Goal: Task Accomplishment & Management: Manage account settings

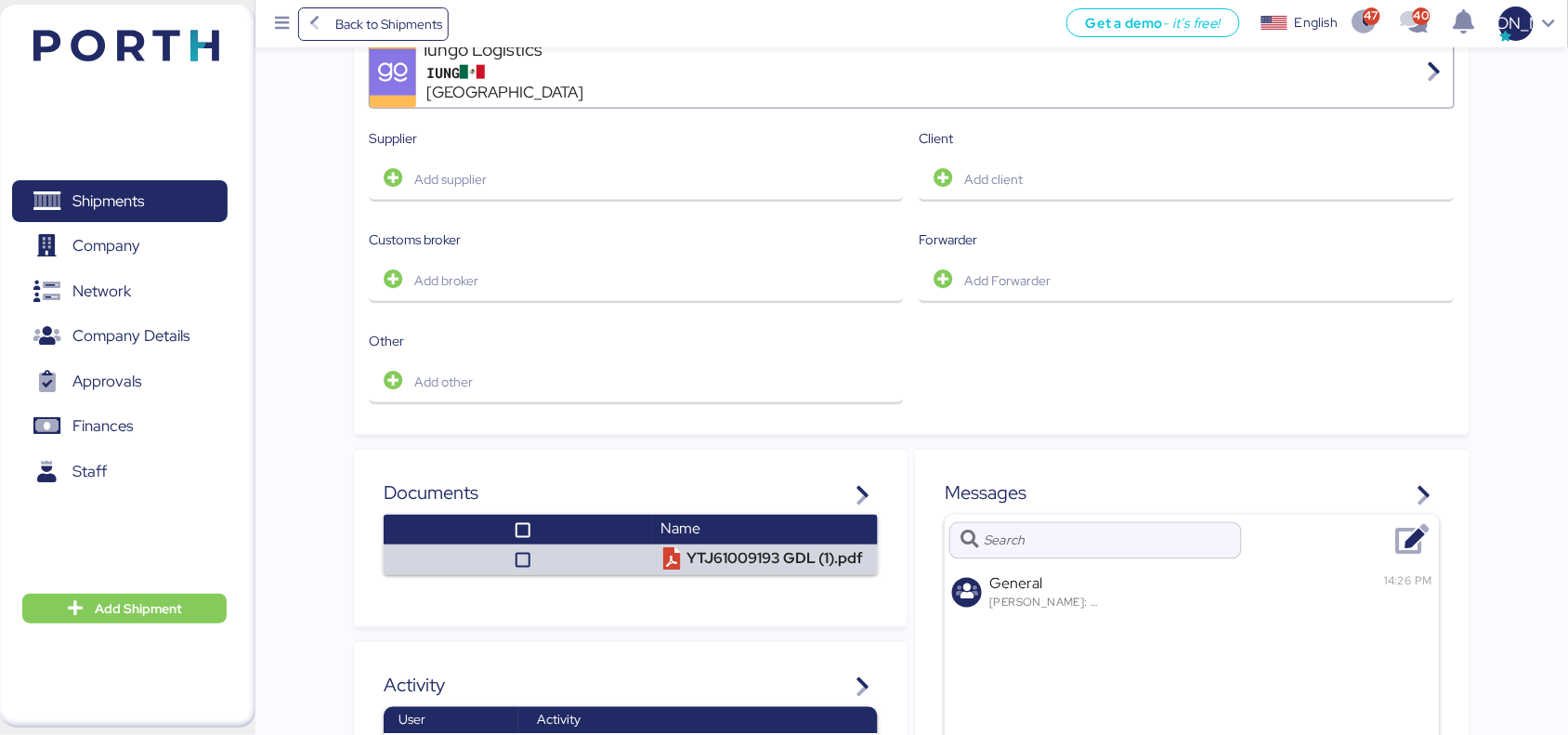
scroll to position [876, 0]
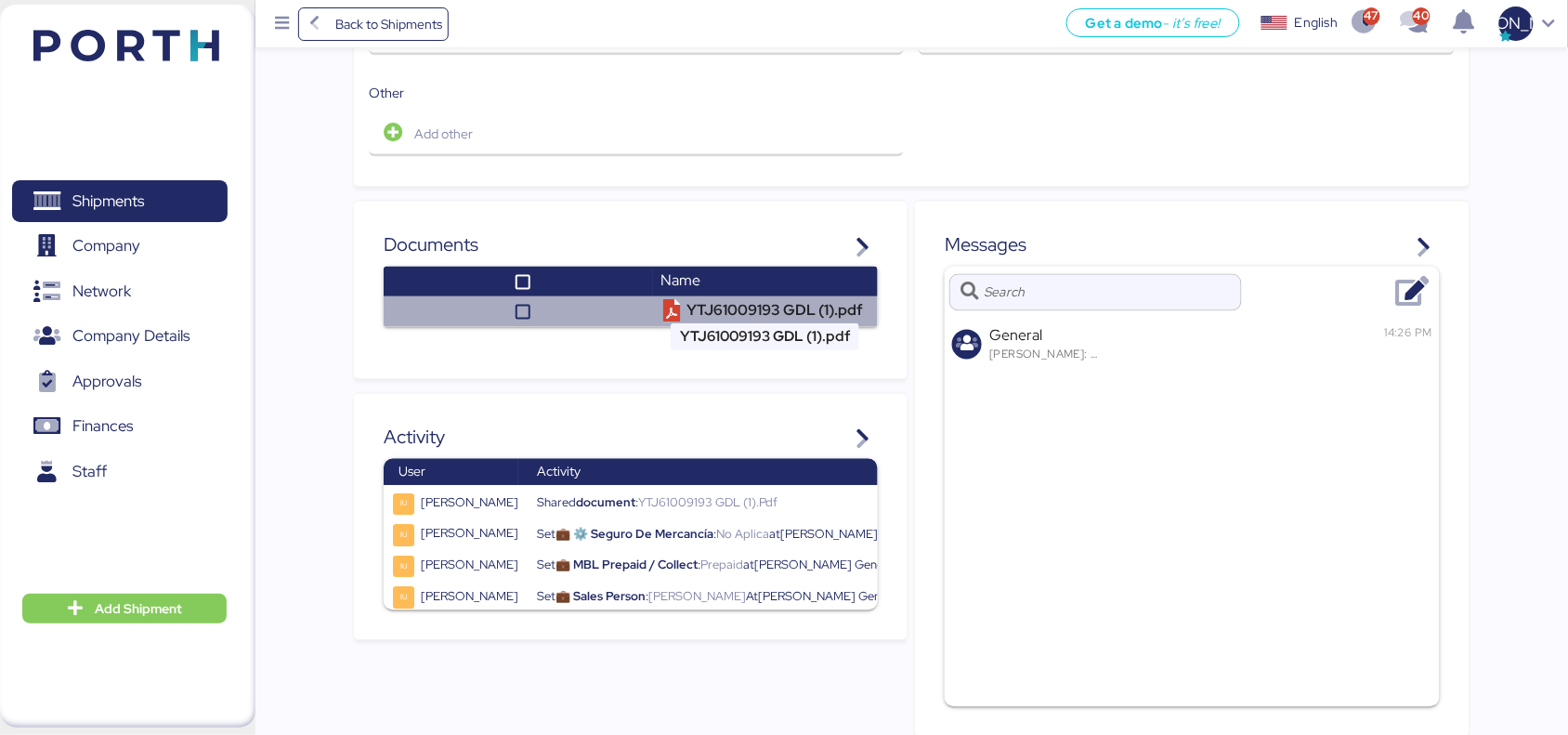
click at [701, 300] on td "YTJ61009193 GDL (1).pdf" at bounding box center [766, 311] width 225 height 31
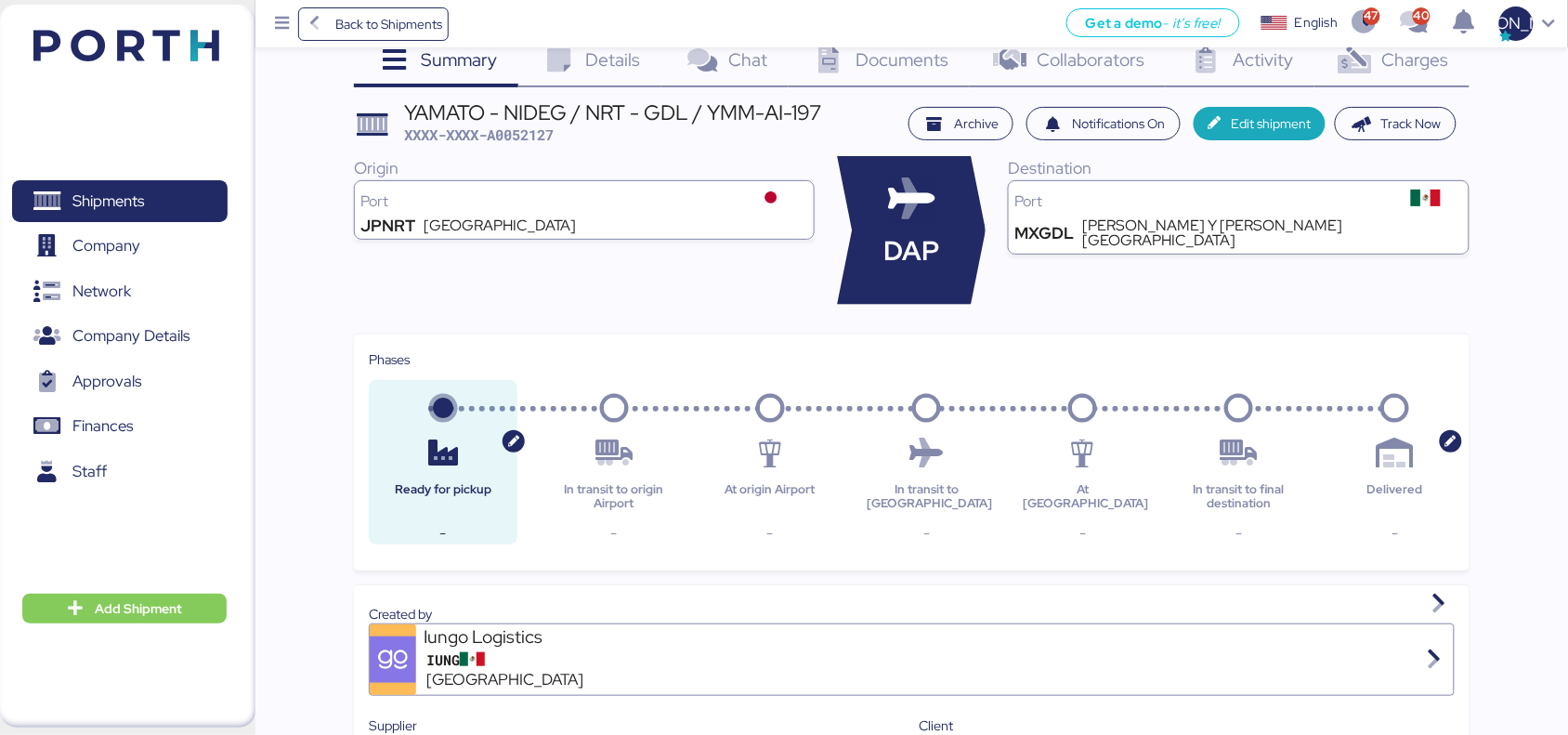
scroll to position [0, 0]
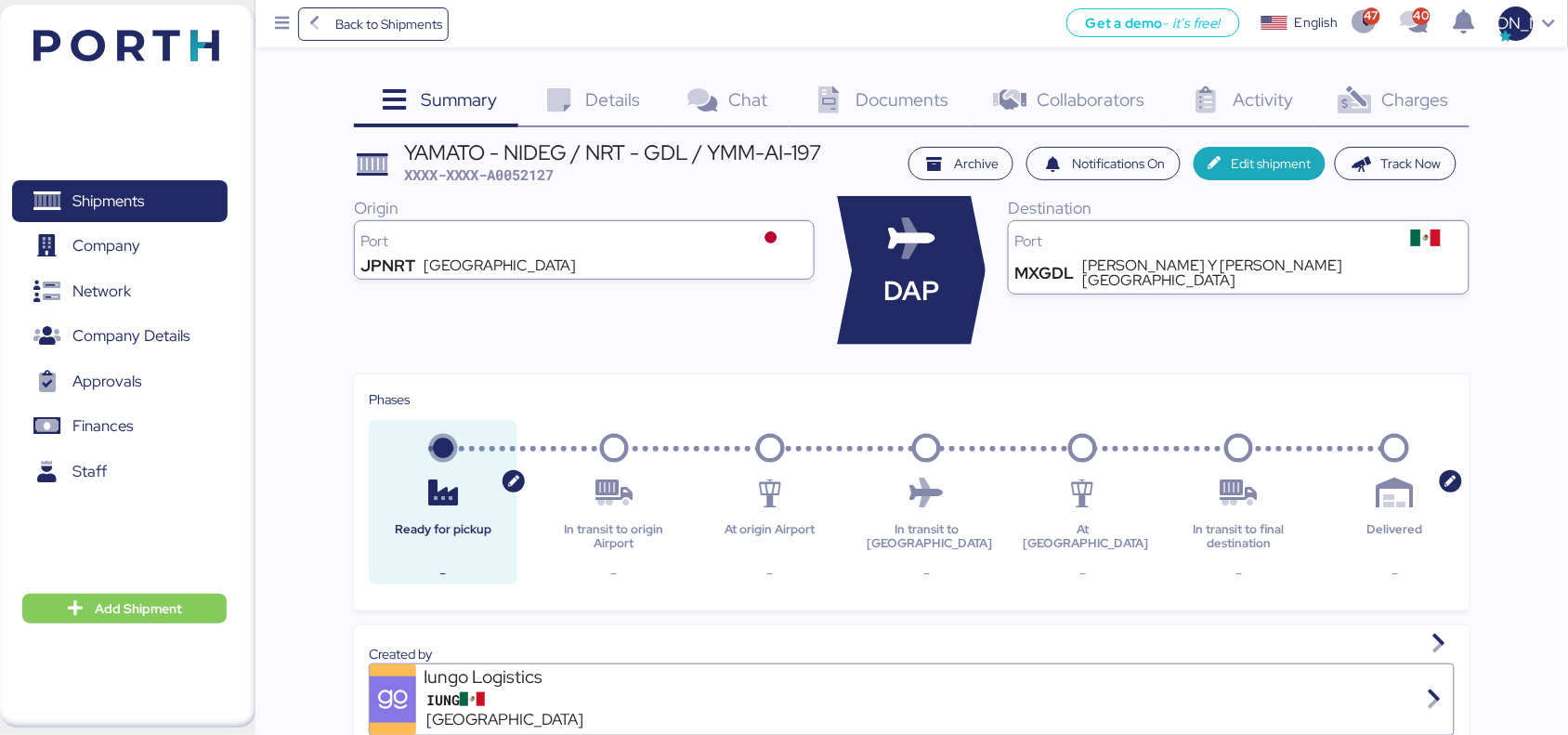
click at [620, 112] on span "Details" at bounding box center [613, 99] width 54 height 24
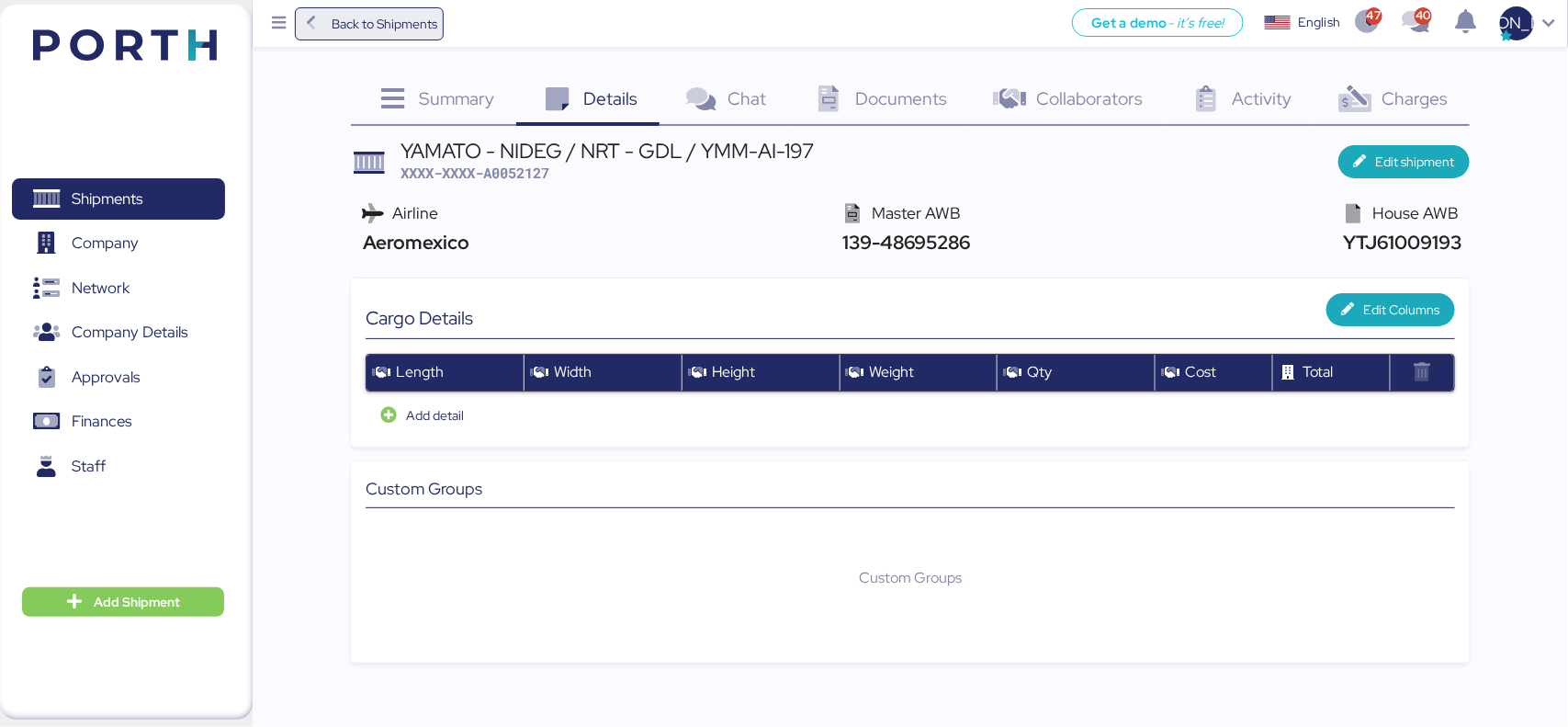
click at [312, 17] on icon at bounding box center [311, 24] width 20 height 17
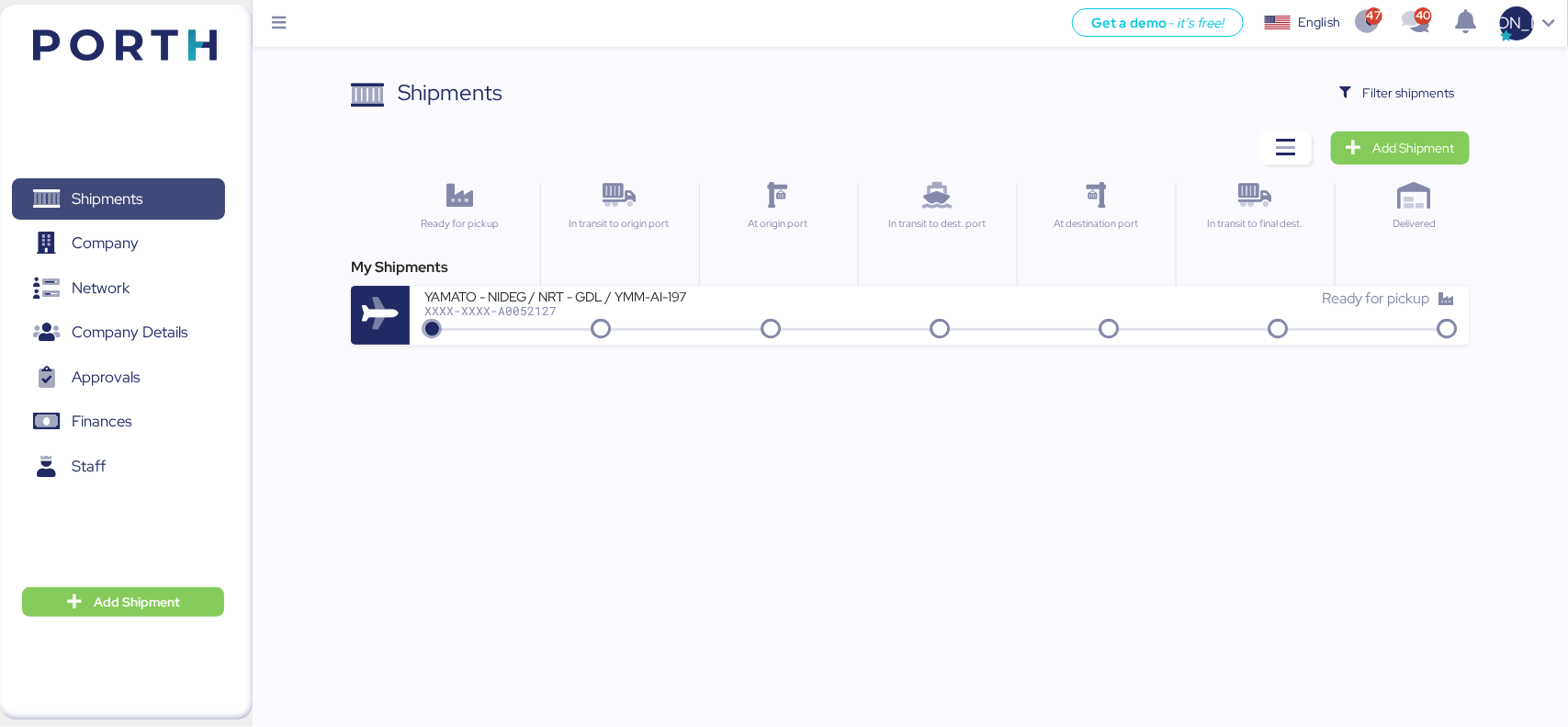
click at [144, 195] on span "Shipments" at bounding box center [118, 198] width 197 height 27
click at [1440, 94] on span "Filter shipments" at bounding box center [1409, 93] width 92 height 22
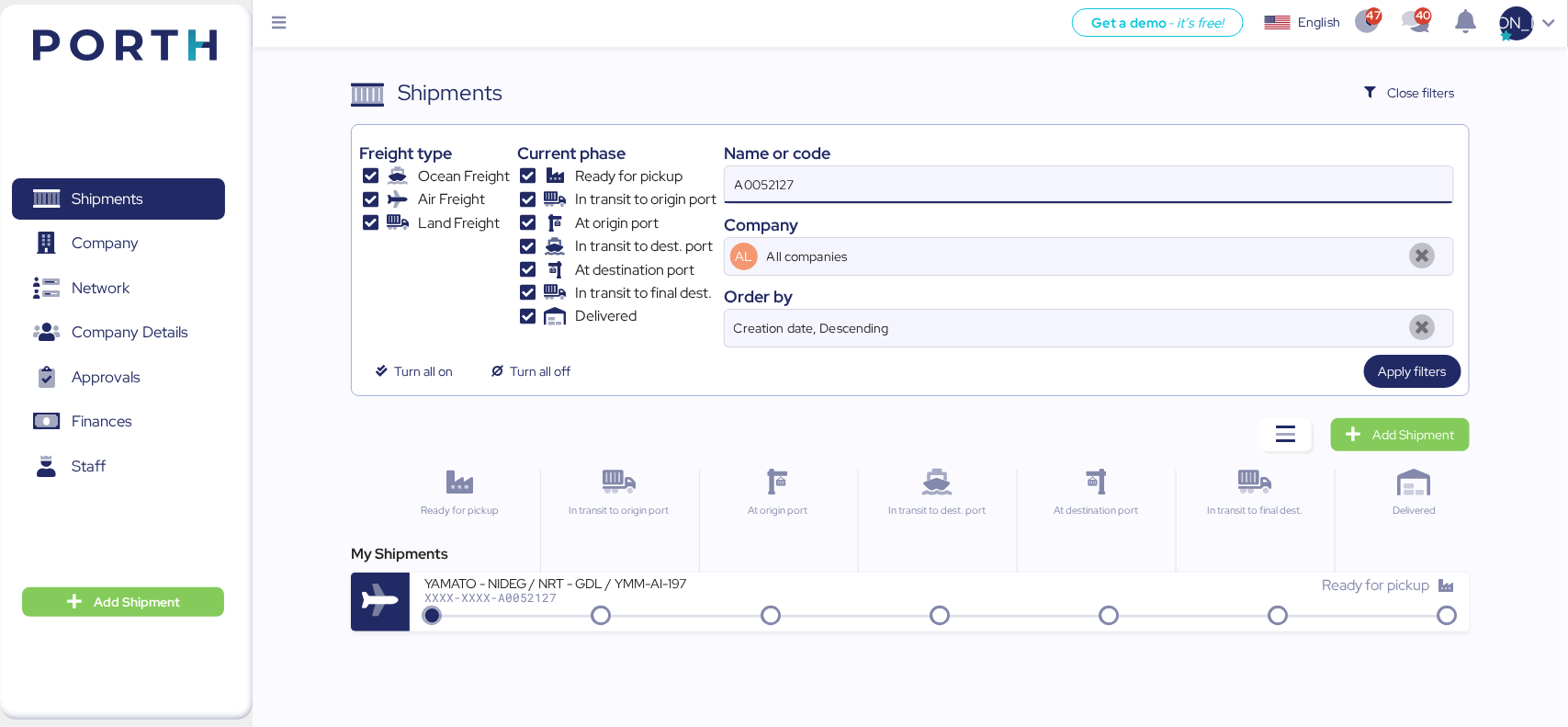
drag, startPoint x: 828, startPoint y: 186, endPoint x: 685, endPoint y: 195, distance: 143.3
click at [685, 195] on div "Freight type Ocean Freight Air Freight Land Freight Current phase Ready for pic…" at bounding box center [909, 240] width 1101 height 215
click at [1400, 363] on span "Apply filters" at bounding box center [1412, 371] width 68 height 22
click at [530, 600] on div "XXXX-XXXX-A0052127" at bounding box center [645, 597] width 441 height 13
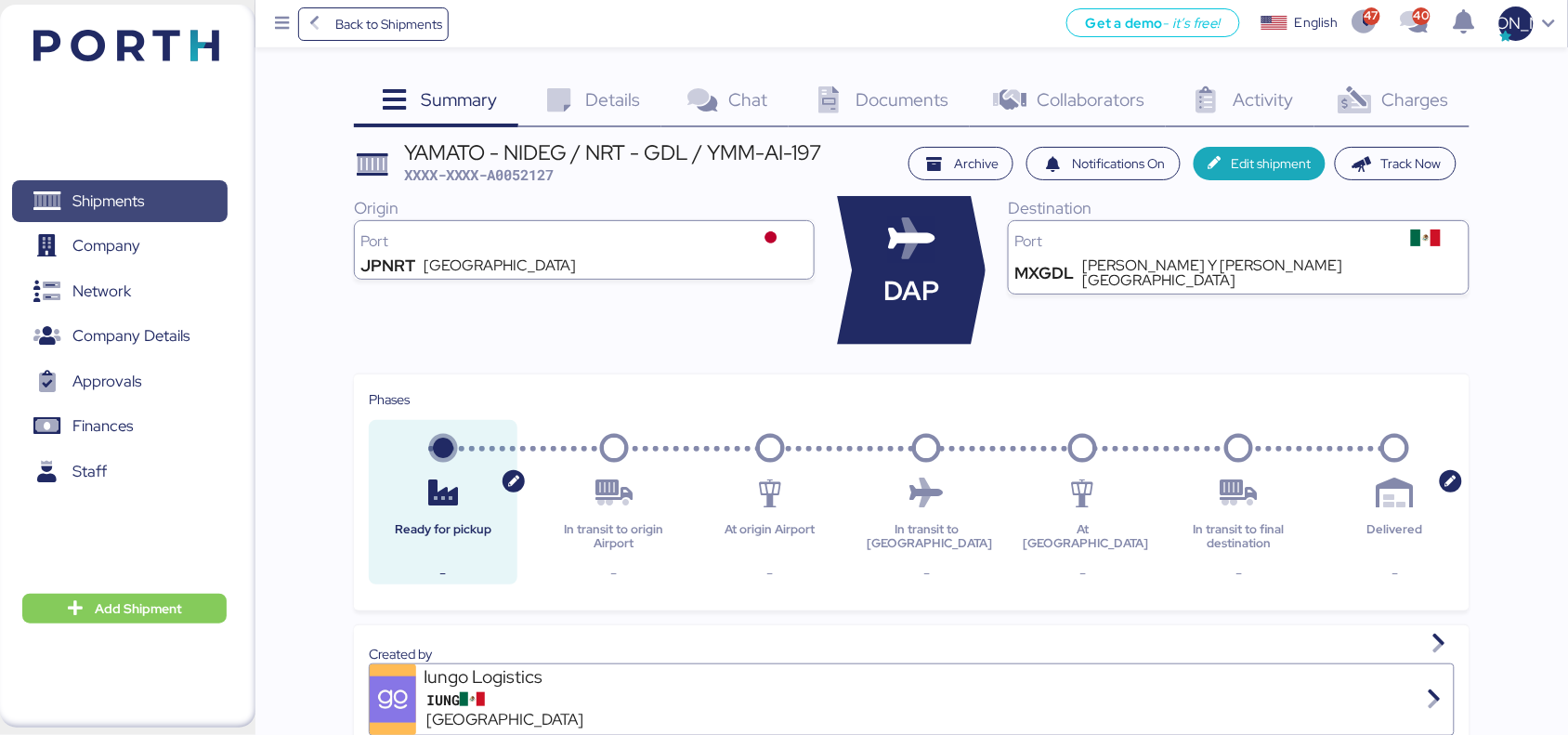
click at [142, 204] on span "Shipments" at bounding box center [108, 201] width 71 height 27
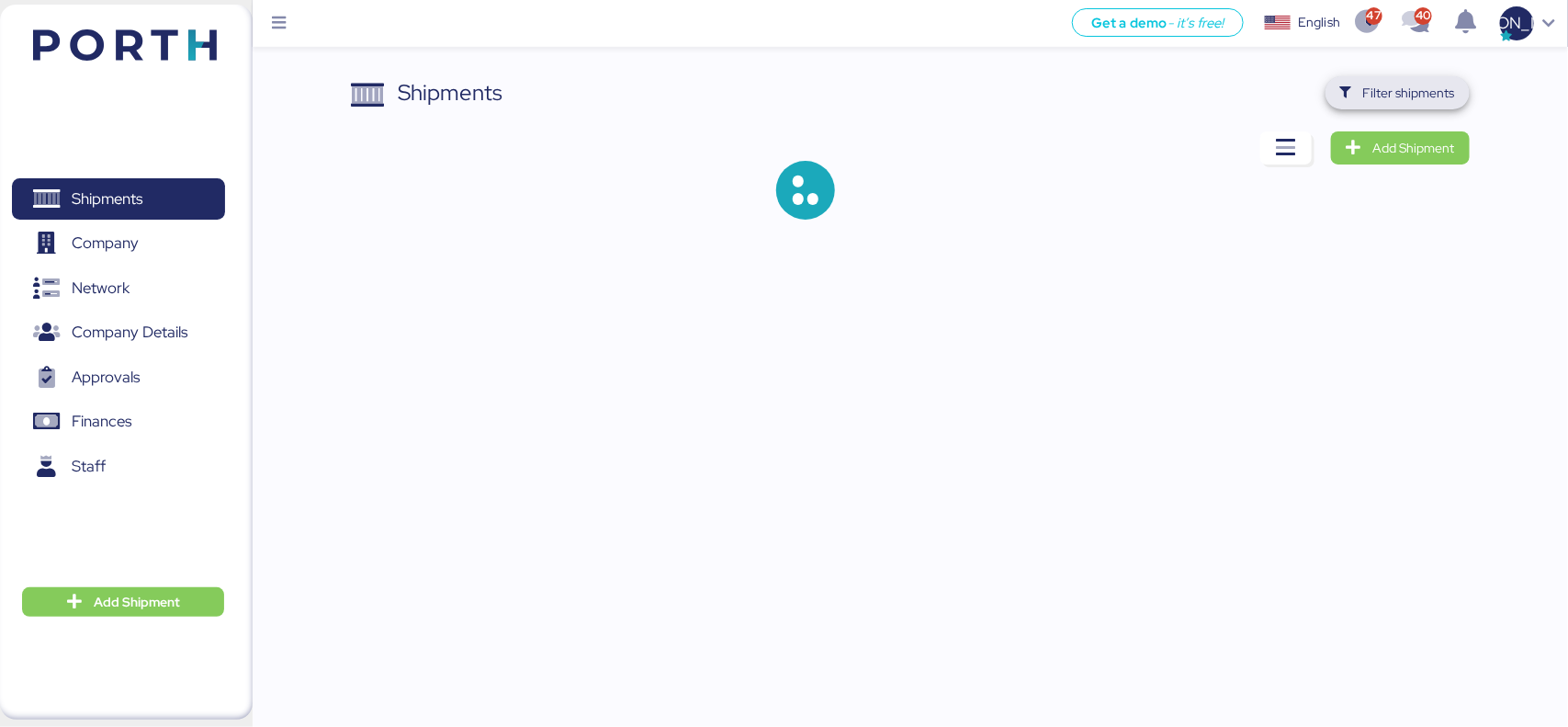
click at [1388, 78] on span "Filter shipments" at bounding box center [1397, 93] width 145 height 33
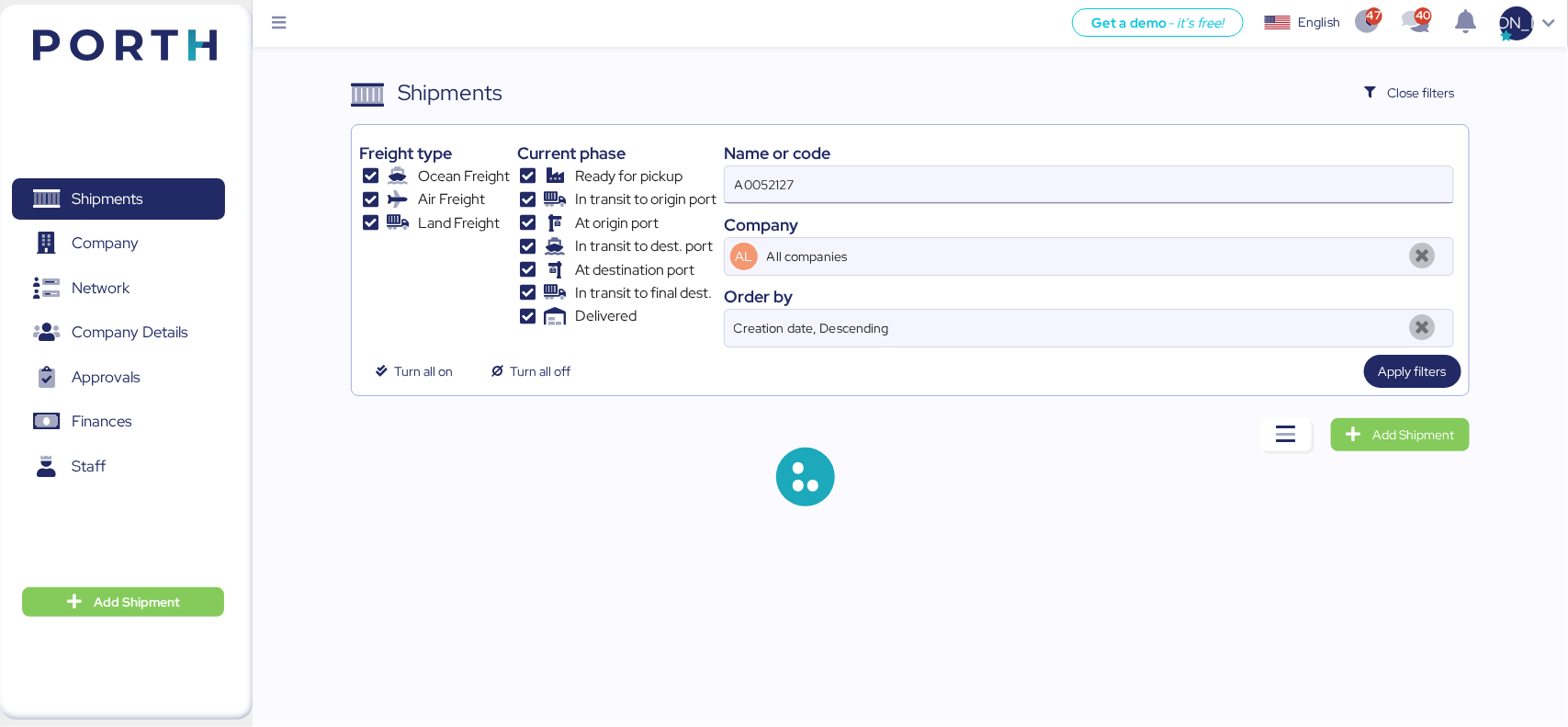
click at [857, 193] on input "A0052127" at bounding box center [1088, 185] width 727 height 37
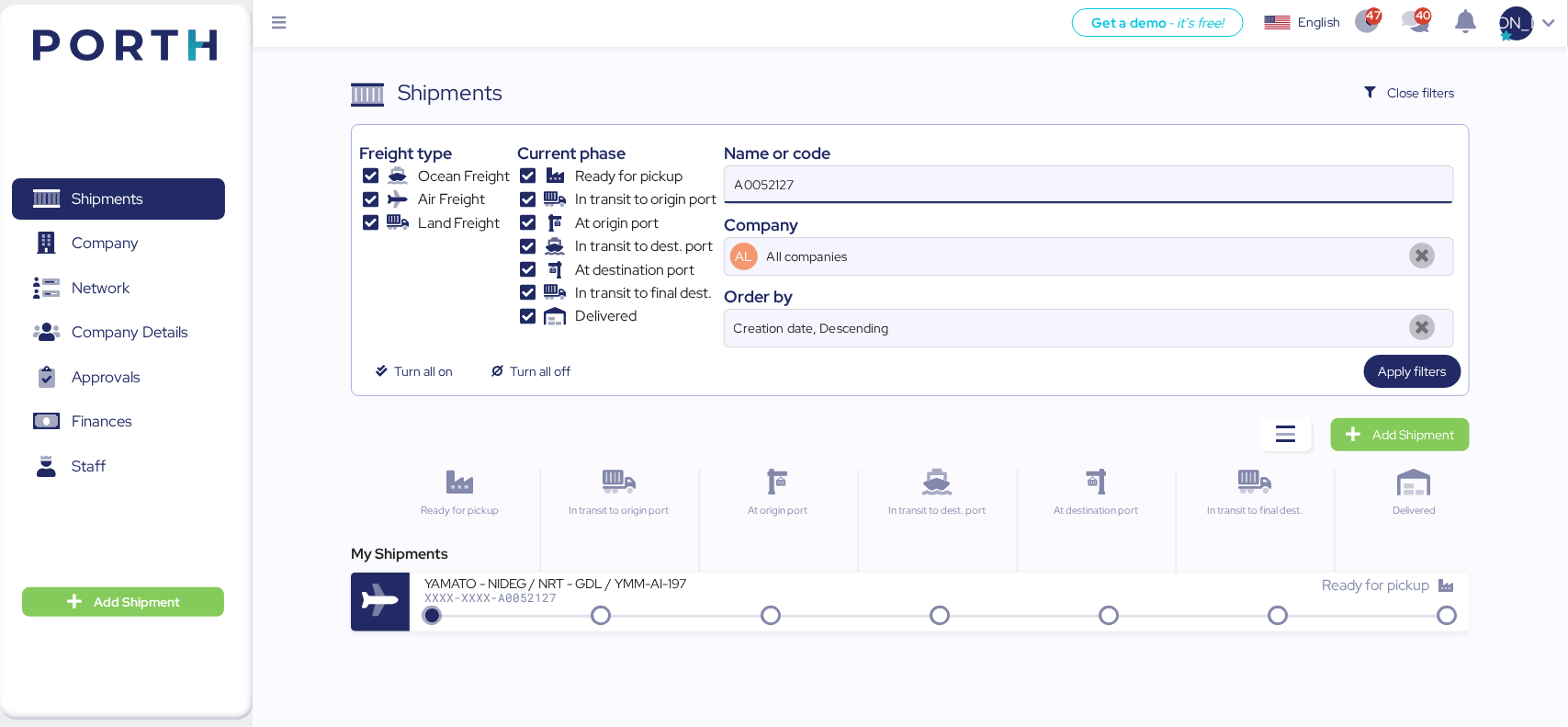
drag, startPoint x: 934, startPoint y: 190, endPoint x: 625, endPoint y: 189, distance: 309.0
click at [625, 189] on div "Freight type Ocean Freight Air Freight Land Freight Current phase Ready for pic…" at bounding box center [909, 240] width 1101 height 215
paste input "30"
type input "A0052130"
click at [1398, 381] on span "Apply filters" at bounding box center [1412, 371] width 68 height 22
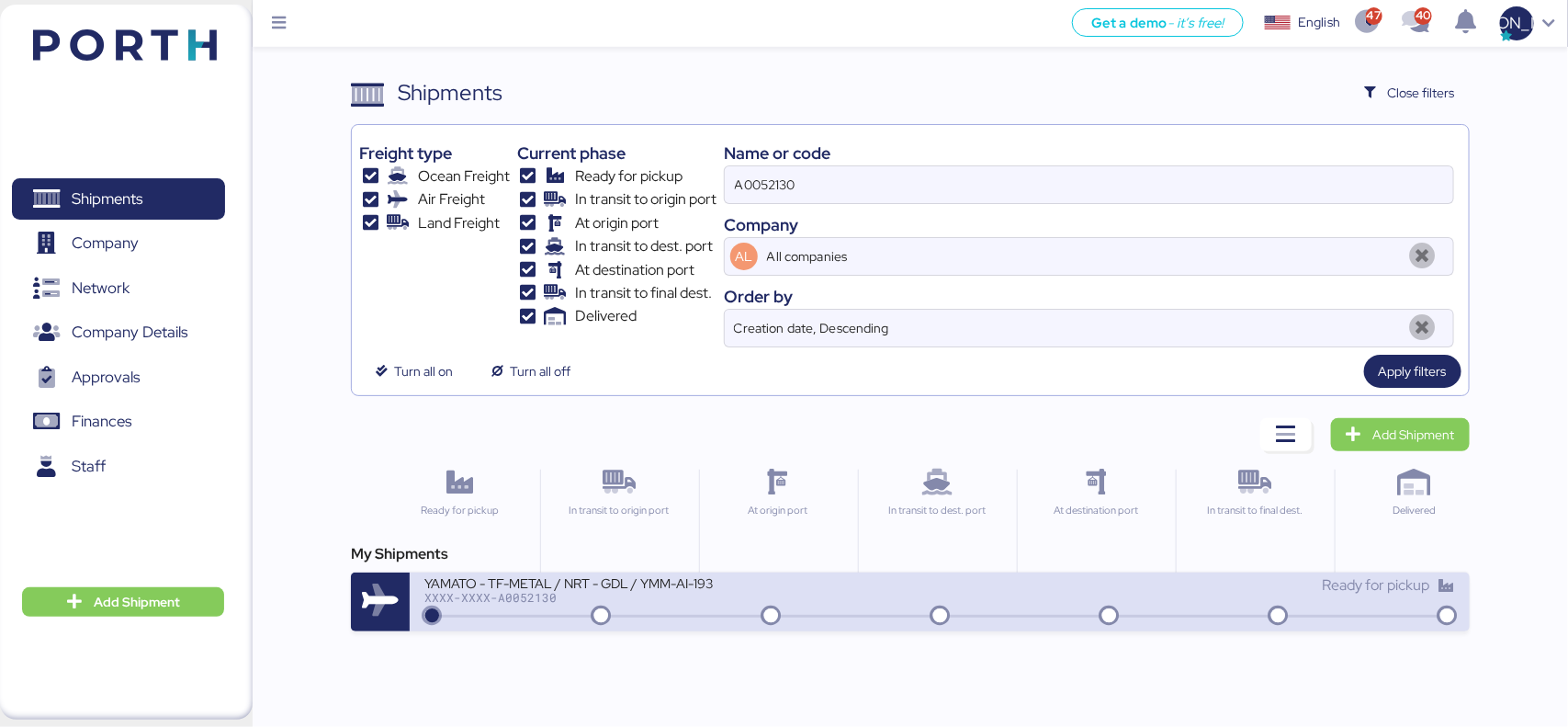
click at [534, 625] on div "YAMATO - TF-METAL / NRT - GDL / YMM-AI-193 XXXX-XXXX-A0052130 Ready for pickup" at bounding box center [939, 601] width 1059 height 58
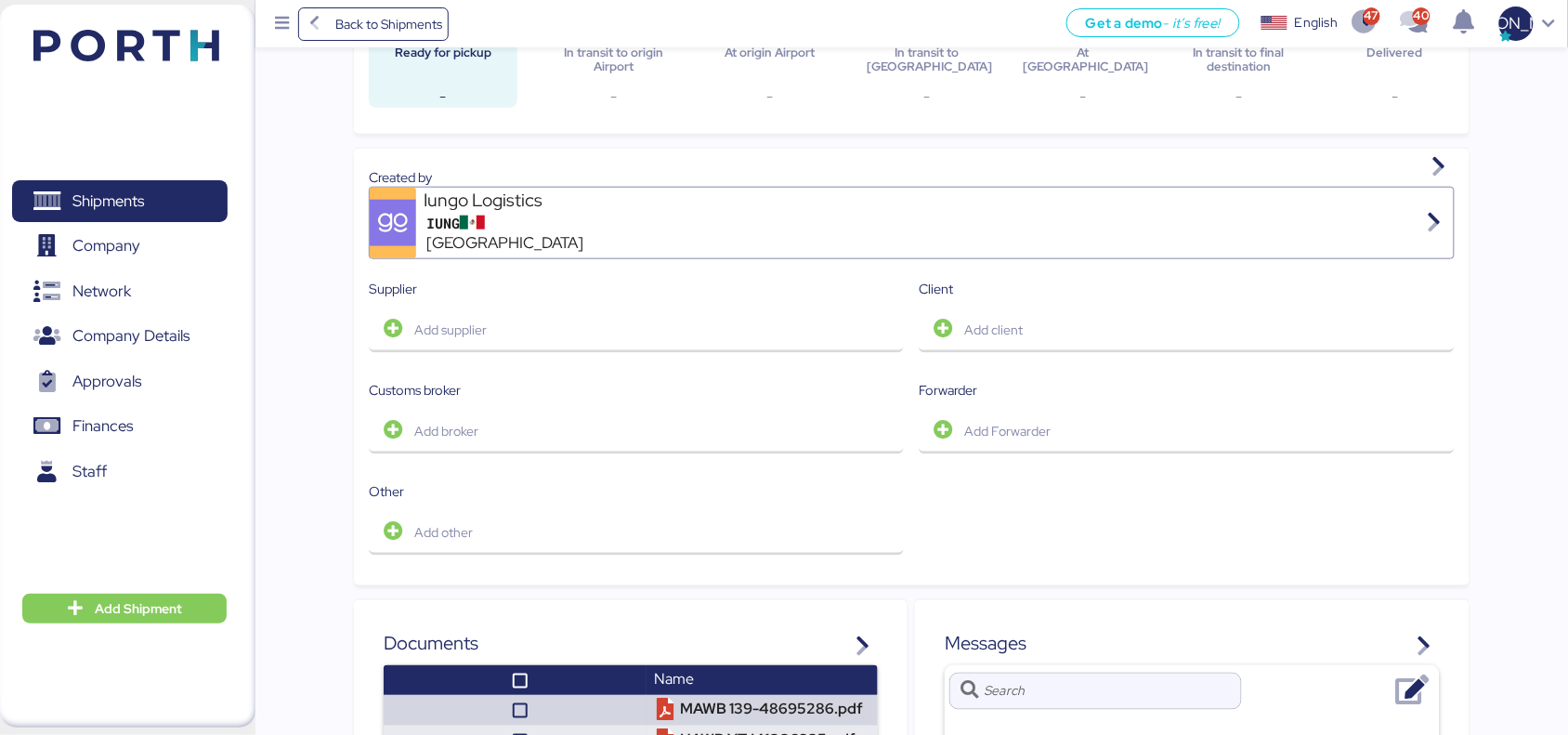
scroll to position [591, 0]
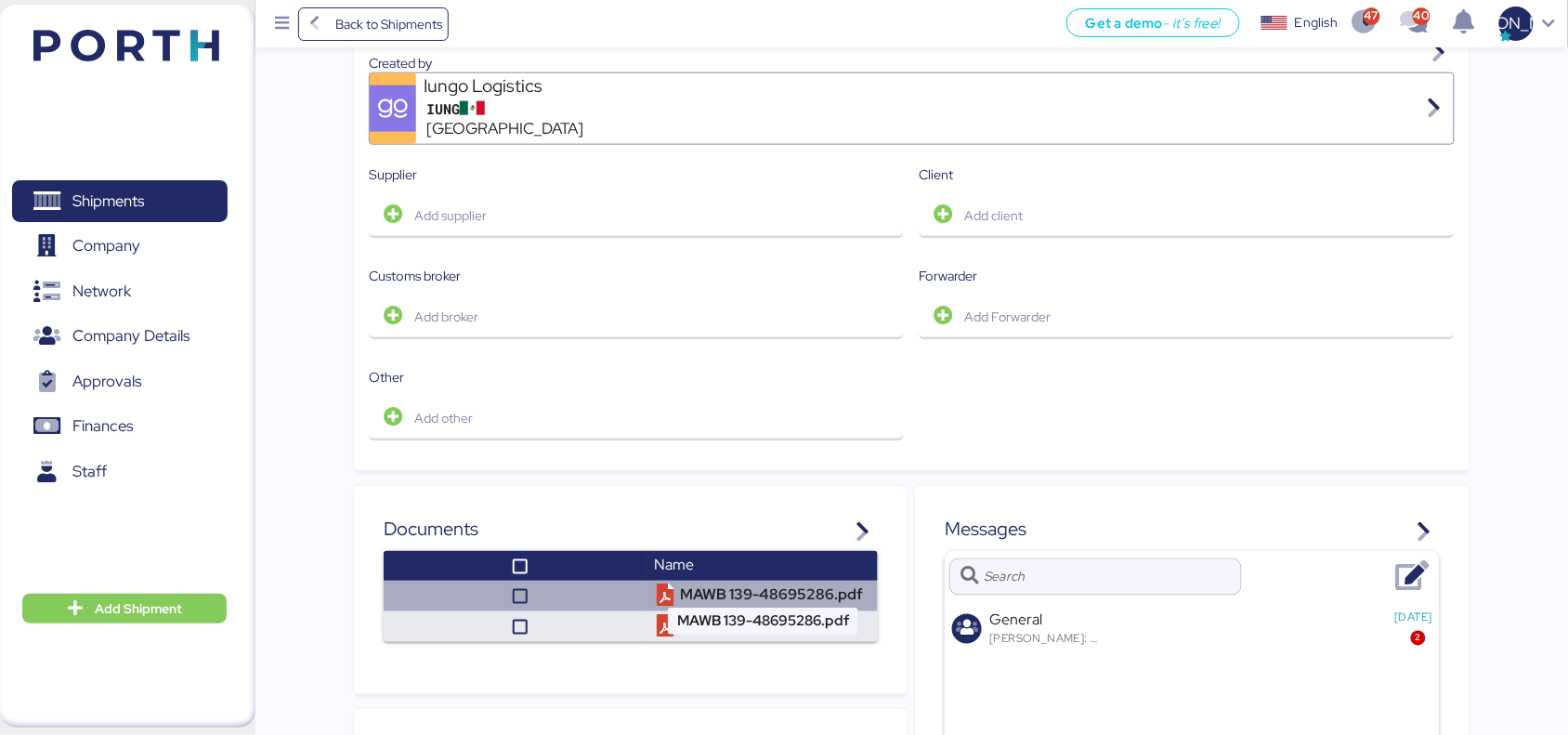
click at [735, 580] on td "MAWB 139-48695286.pdf" at bounding box center [762, 595] width 231 height 31
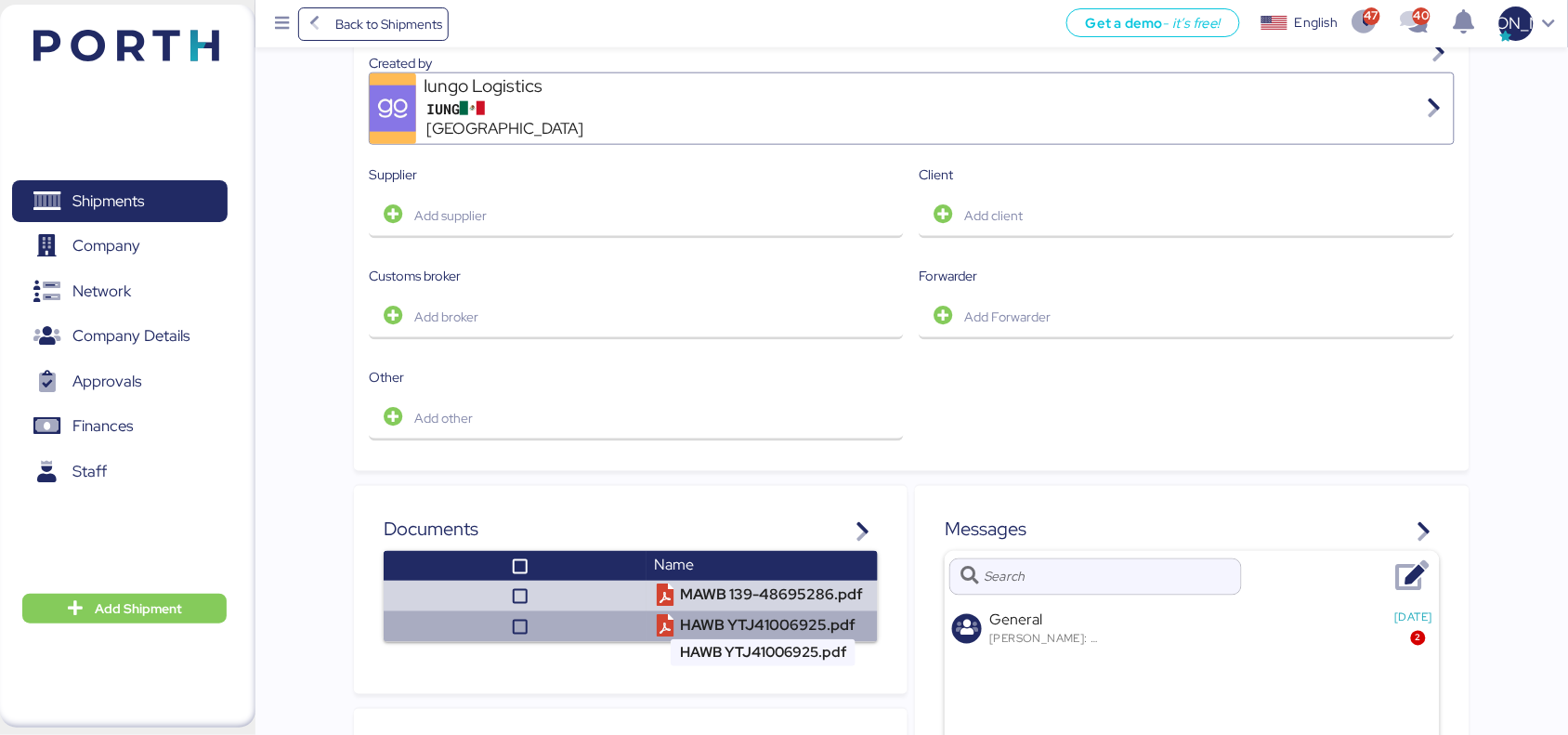
click at [693, 613] on td "HAWB YTJ41006925.pdf" at bounding box center [762, 626] width 231 height 31
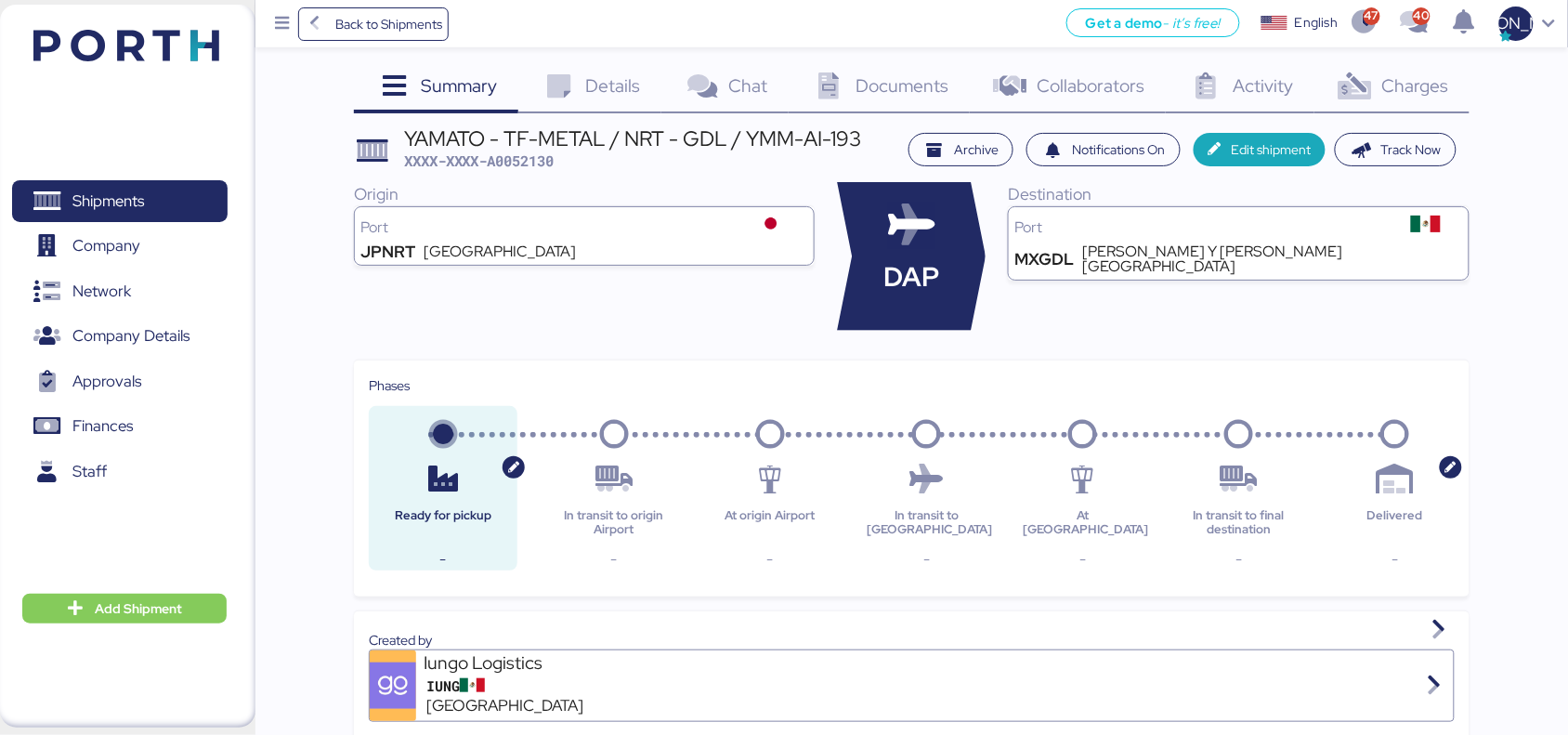
scroll to position [0, 0]
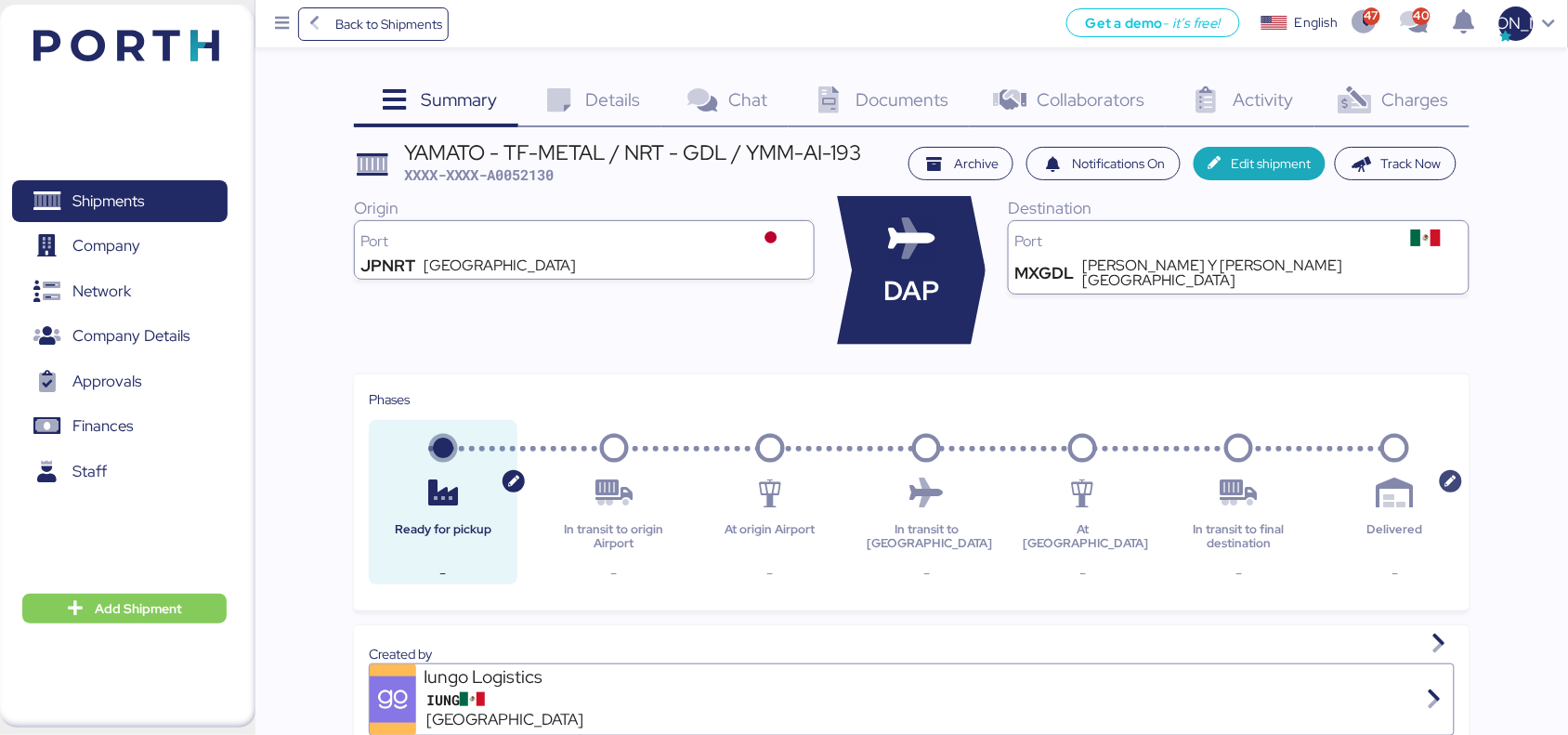
click at [1459, 483] on icon "button" at bounding box center [1451, 478] width 22 height 17
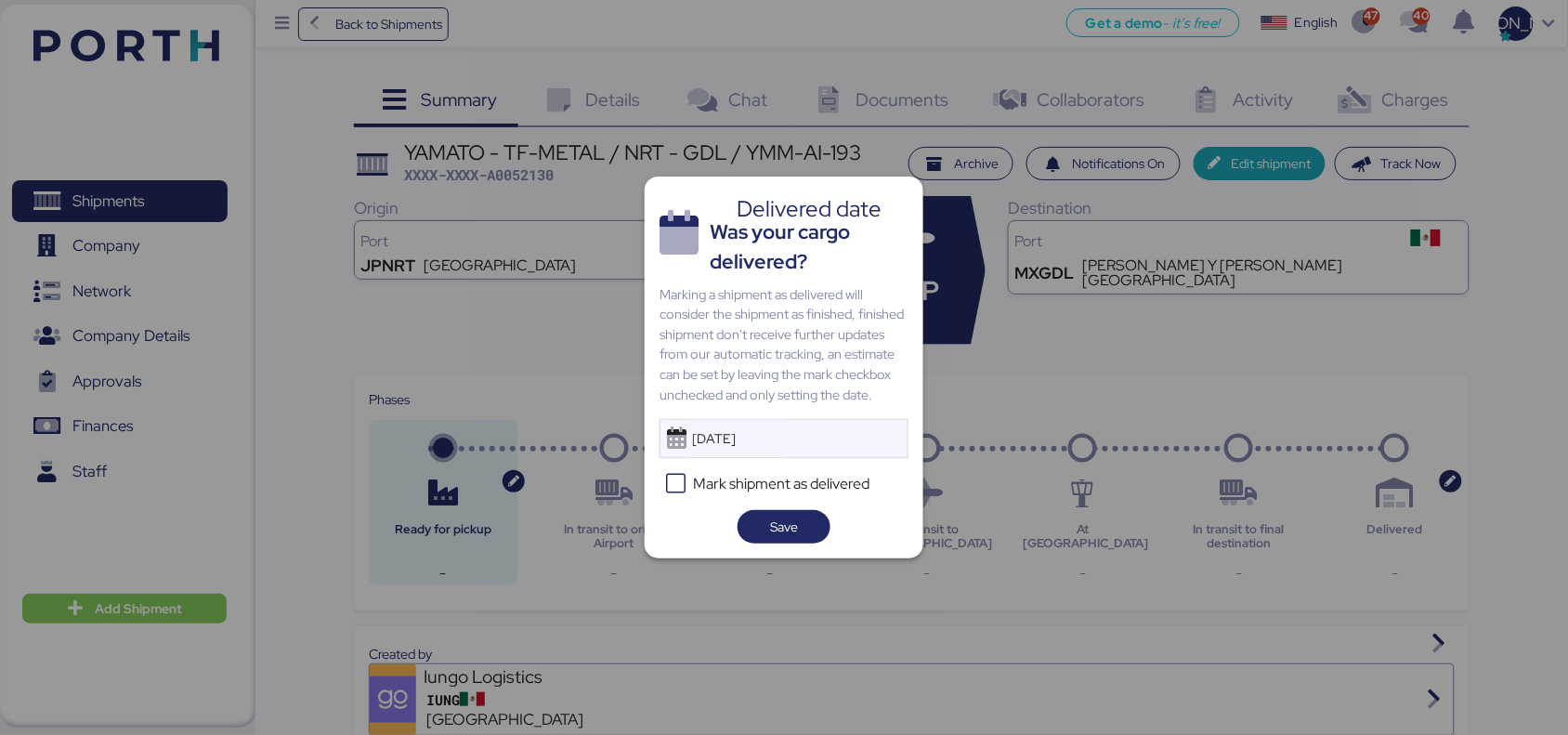
click at [1065, 444] on div at bounding box center [784, 368] width 1568 height 735
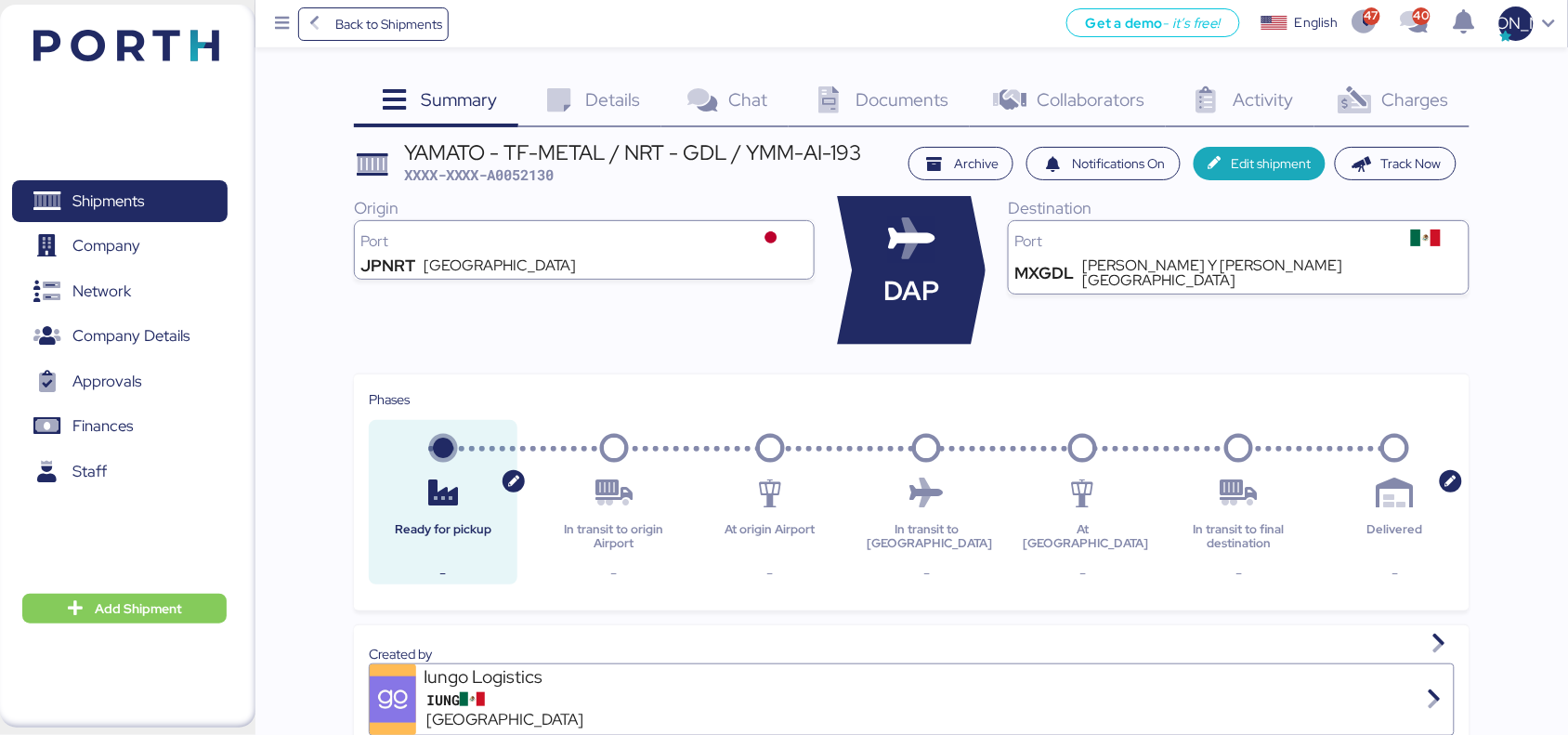
click at [758, 484] on icon at bounding box center [769, 493] width 119 height 30
click at [591, 100] on span "Details" at bounding box center [613, 99] width 54 height 24
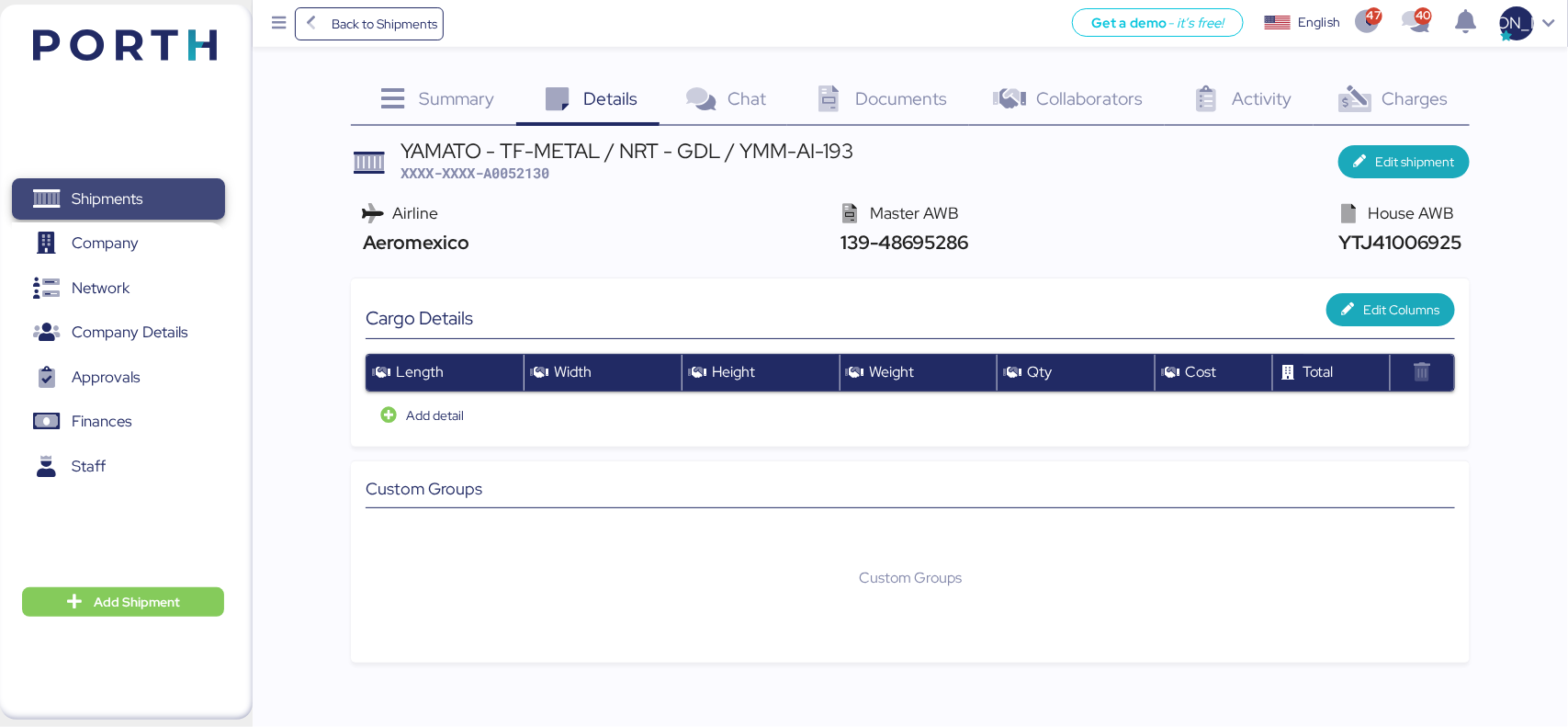
click at [84, 200] on span "Shipments" at bounding box center [107, 198] width 70 height 27
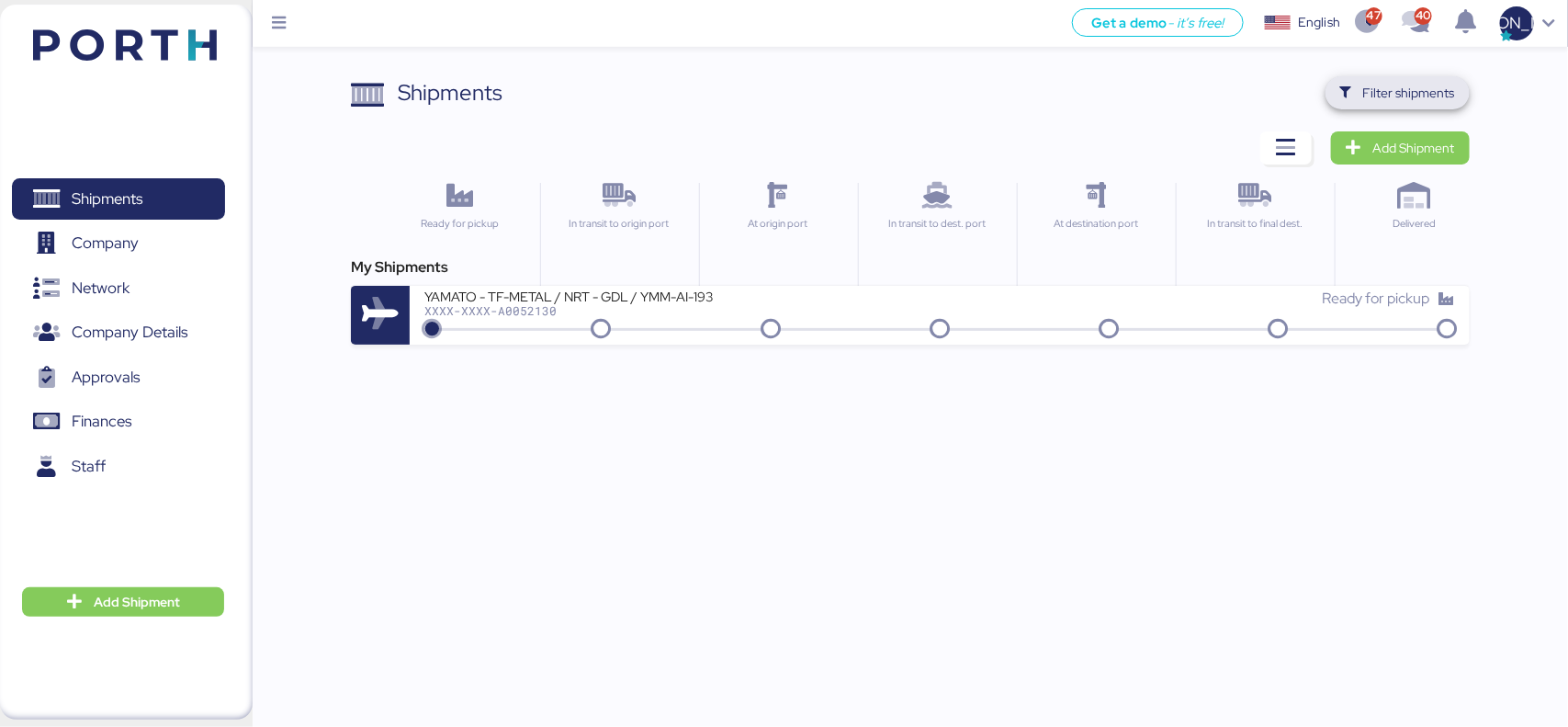
click at [1433, 102] on span "Filter shipments" at bounding box center [1409, 93] width 92 height 22
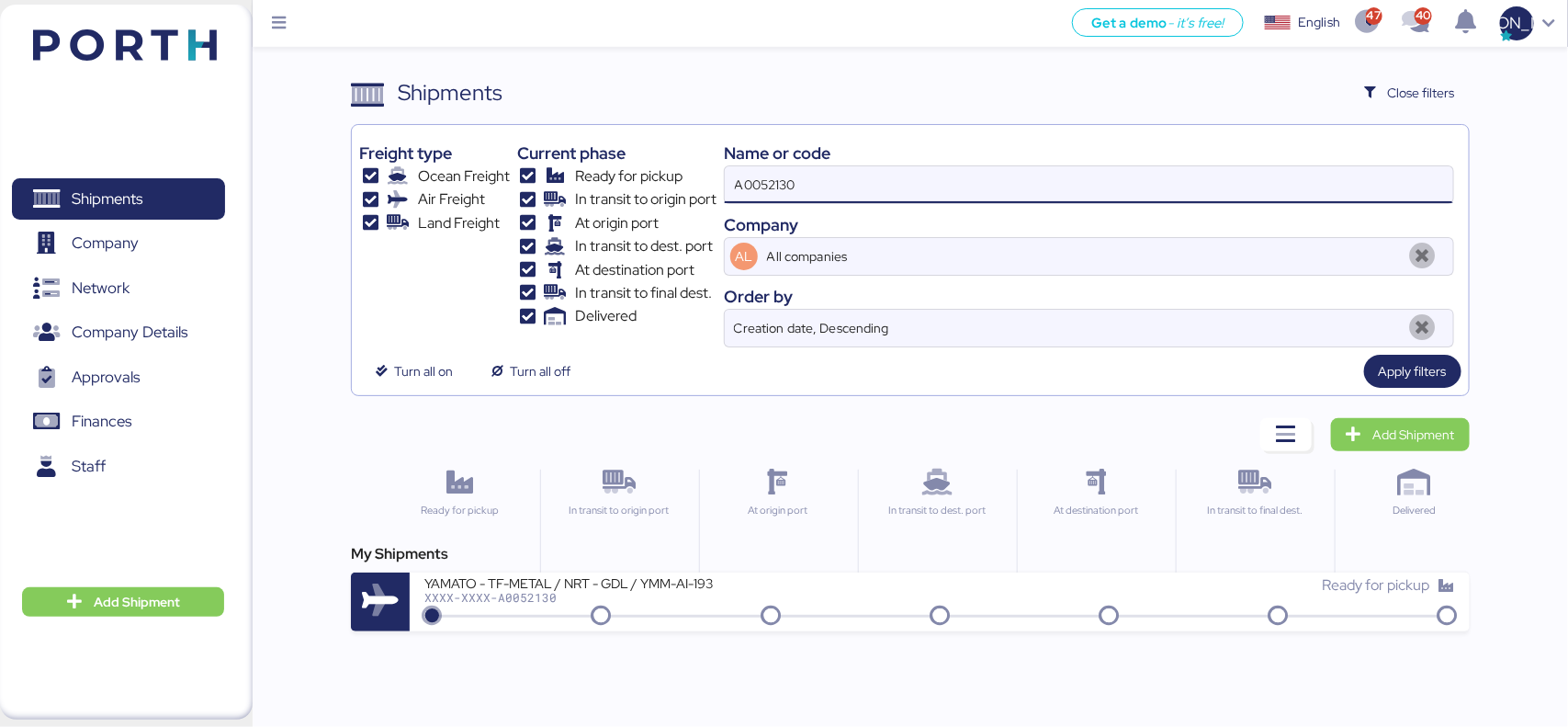
drag, startPoint x: 1205, startPoint y: 191, endPoint x: 1067, endPoint y: 191, distance: 138.0
click at [1151, 191] on input "A0052130" at bounding box center [1088, 185] width 727 height 37
drag, startPoint x: 897, startPoint y: 191, endPoint x: 643, endPoint y: 184, distance: 254.1
click at [644, 185] on div "Freight type Ocean Freight Air Freight Land Freight Current phase Ready for pic…" at bounding box center [909, 240] width 1101 height 215
paste input "O0052135"
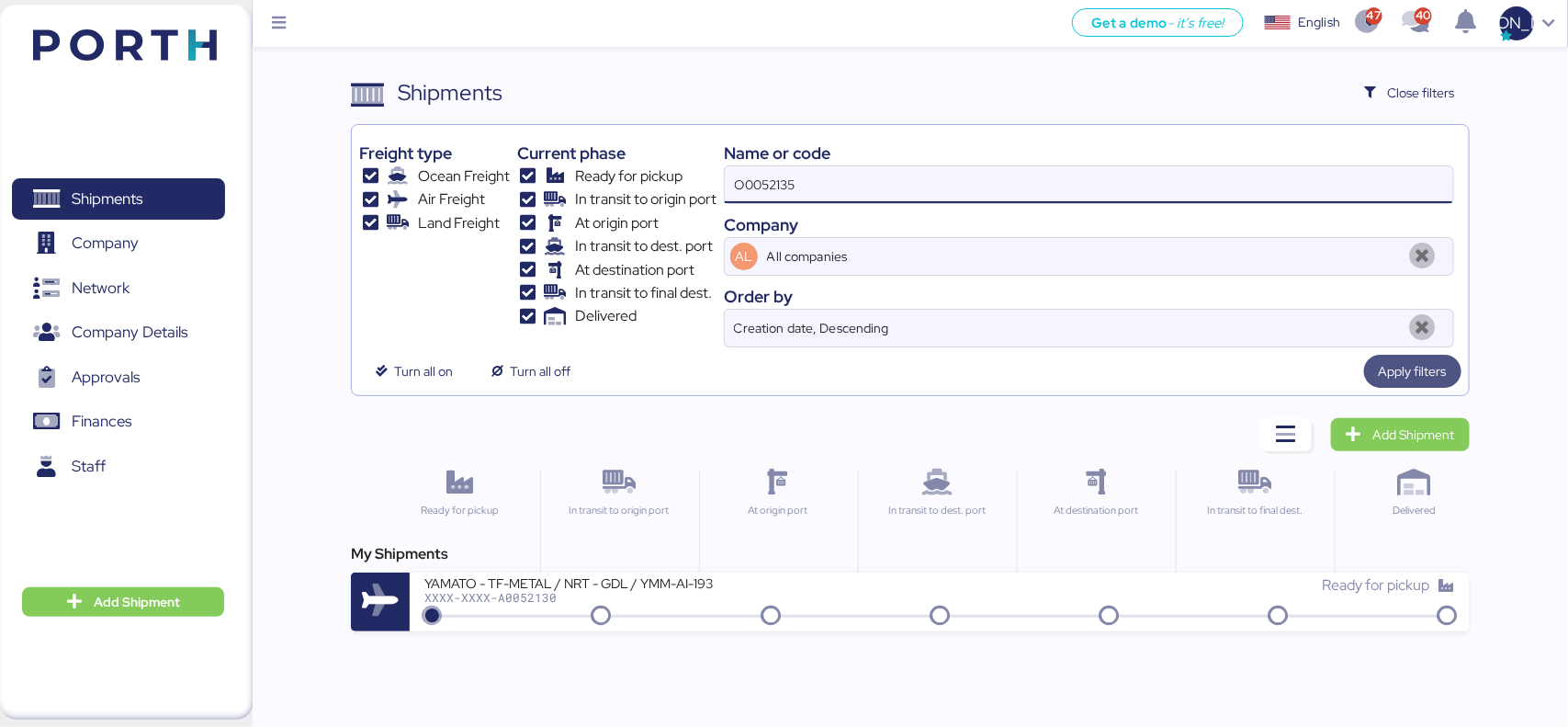
click at [1400, 372] on span "Apply filters" at bounding box center [1412, 371] width 68 height 22
drag, startPoint x: 810, startPoint y: 190, endPoint x: 653, endPoint y: 190, distance: 157.0
click at [653, 190] on div "Freight type Ocean Freight Air Freight Land Freight Current phase Ready for pic…" at bounding box center [909, 240] width 1101 height 215
click at [823, 198] on input "O0052135" at bounding box center [1088, 185] width 727 height 37
drag, startPoint x: 818, startPoint y: 185, endPoint x: 693, endPoint y: 186, distance: 125.0
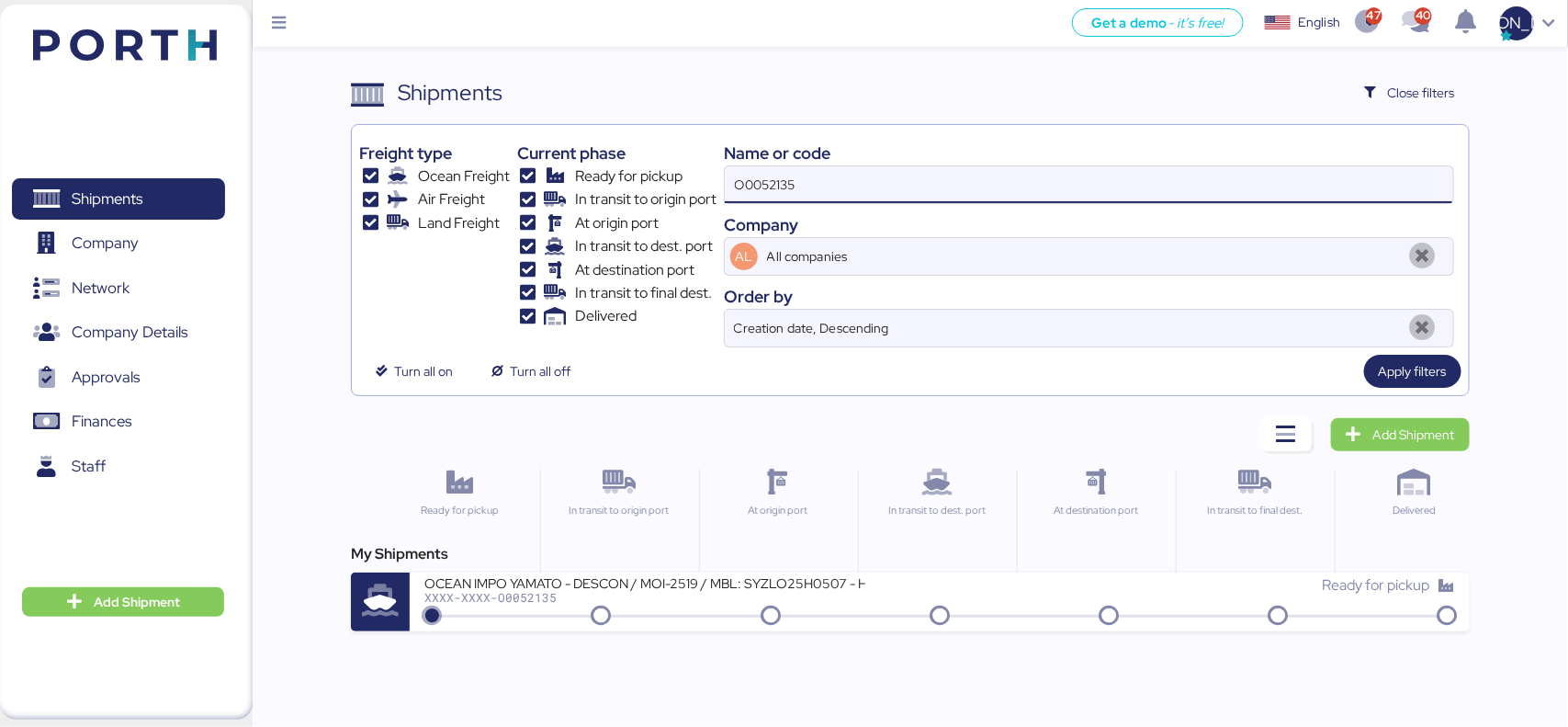
click at [693, 186] on div "Freight type Ocean Freight Air Freight Land Freight Current phase Ready for pic…" at bounding box center [909, 240] width 1101 height 215
paste input "A0052130"
type input "A0052130"
click at [1447, 370] on span "Apply filters" at bounding box center [1412, 372] width 97 height 33
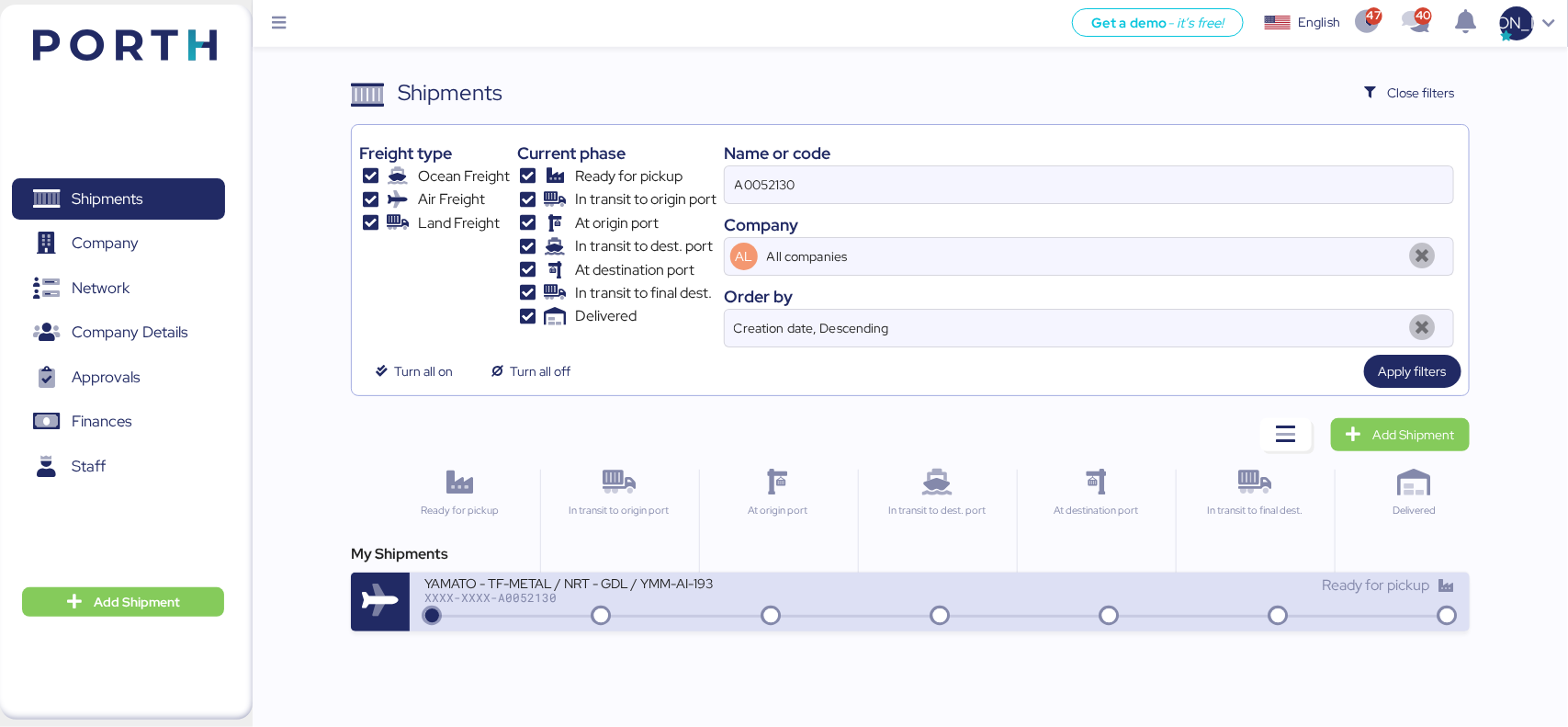
click at [489, 608] on div "YAMATO - TF-METAL / NRT - GDL / YMM-AI-193 XXXX-XXXX-A0052130" at bounding box center [682, 593] width 515 height 40
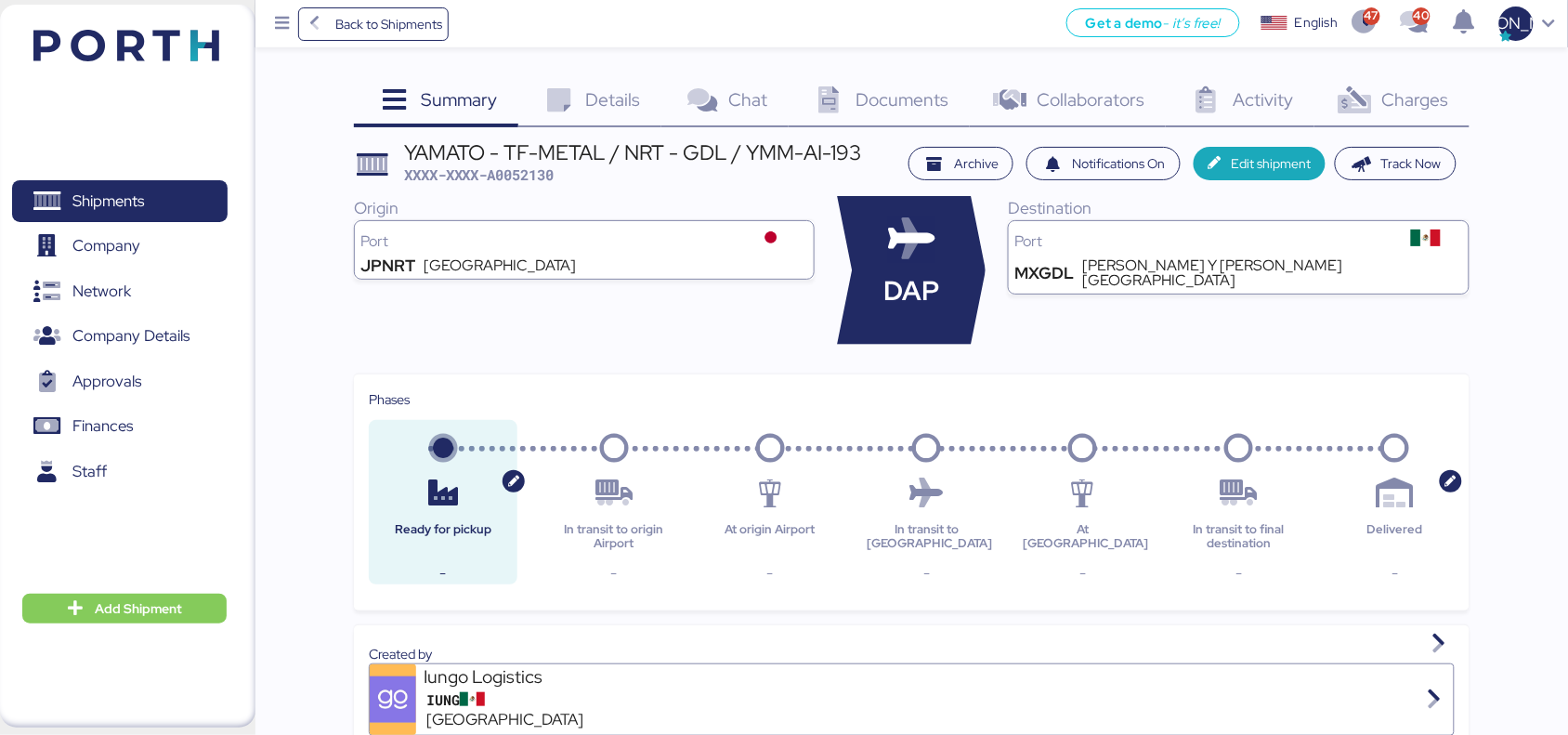
click at [1442, 88] on span "Charges" at bounding box center [1415, 99] width 67 height 24
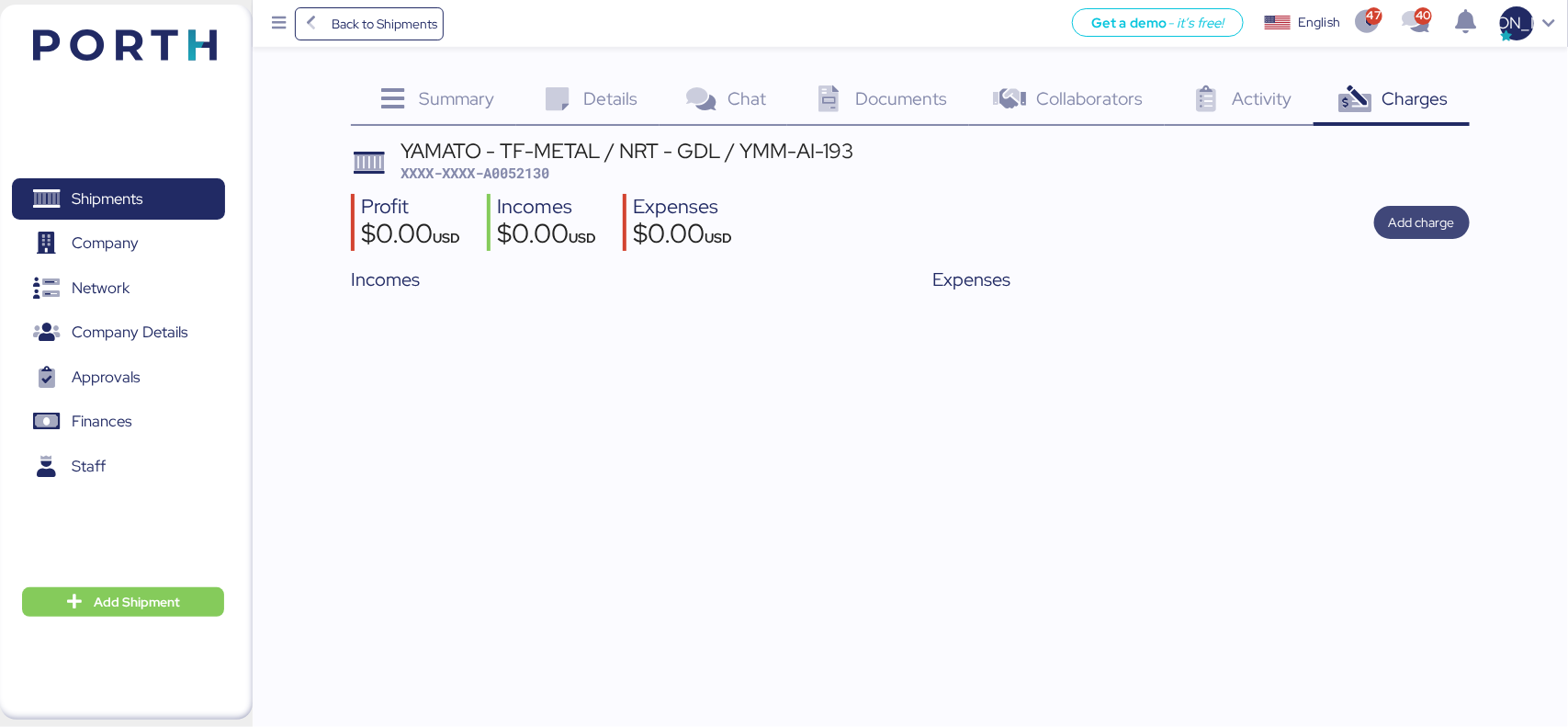
click at [1435, 225] on span "Add charge" at bounding box center [1421, 223] width 66 height 22
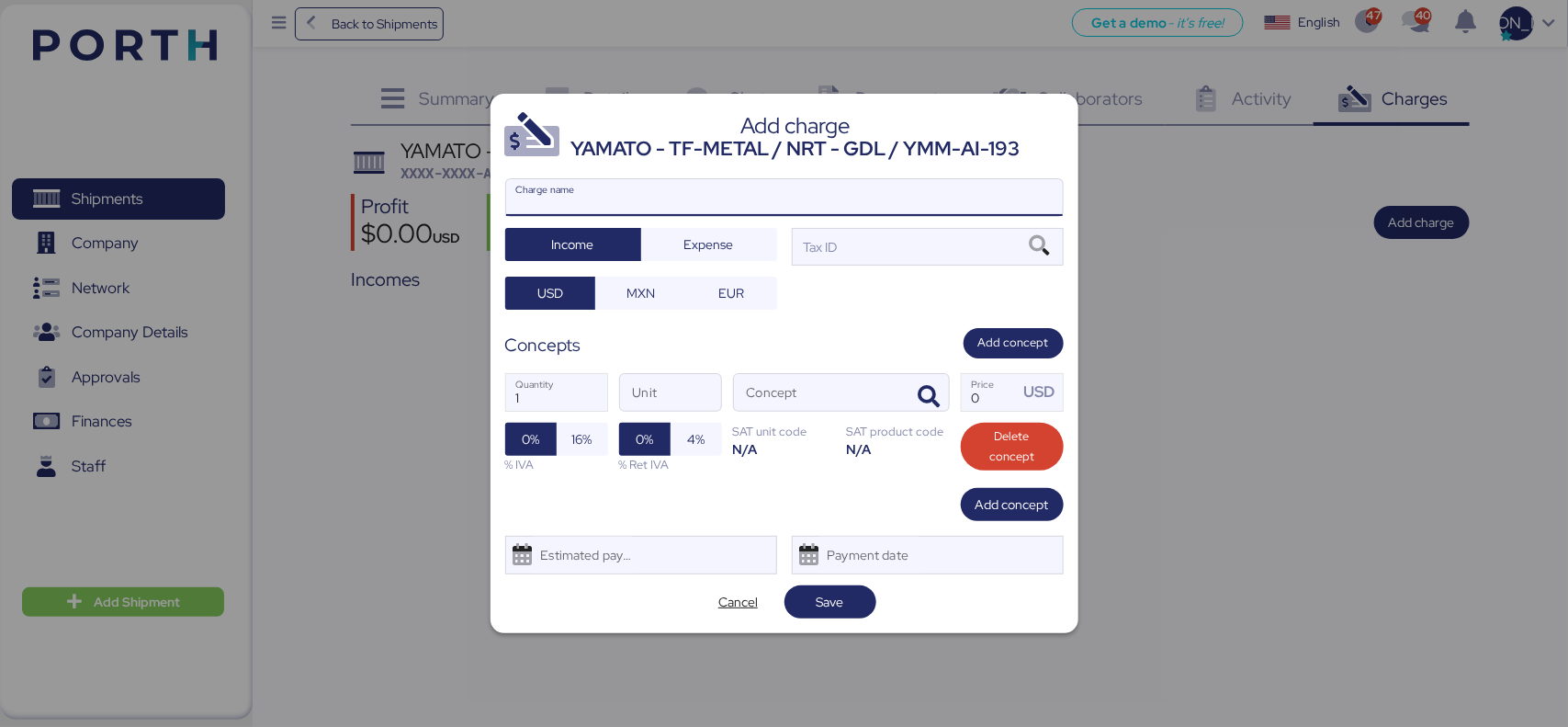
click at [609, 194] on input "Charge name" at bounding box center [784, 198] width 557 height 37
drag, startPoint x: 547, startPoint y: 208, endPoint x: 503, endPoint y: 212, distance: 44.2
click at [505, 212] on label "AMS Charge name" at bounding box center [784, 198] width 559 height 39
click at [626, 200] on input "AMS" at bounding box center [784, 198] width 557 height 37
type input "AMS 53"
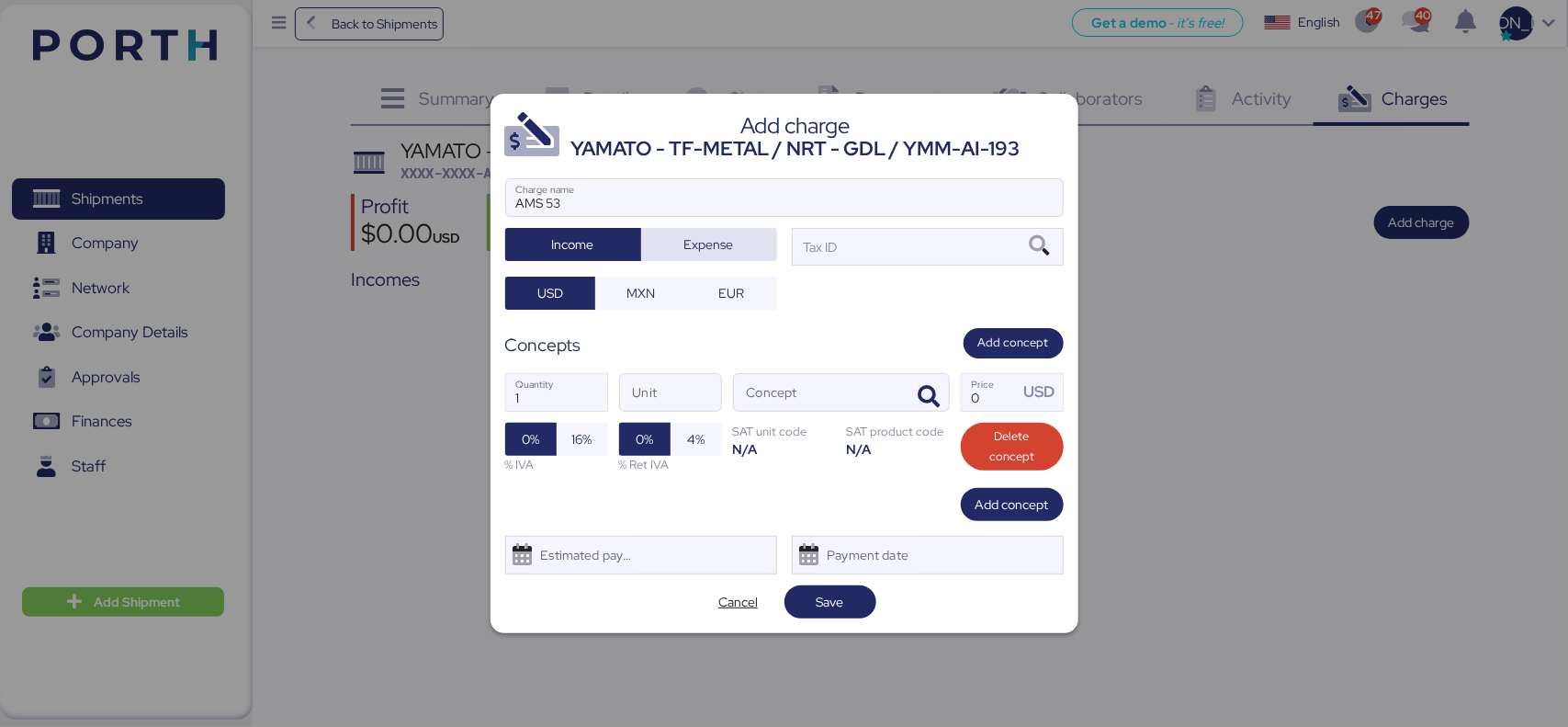
click at [684, 245] on span "Expense" at bounding box center [709, 245] width 50 height 22
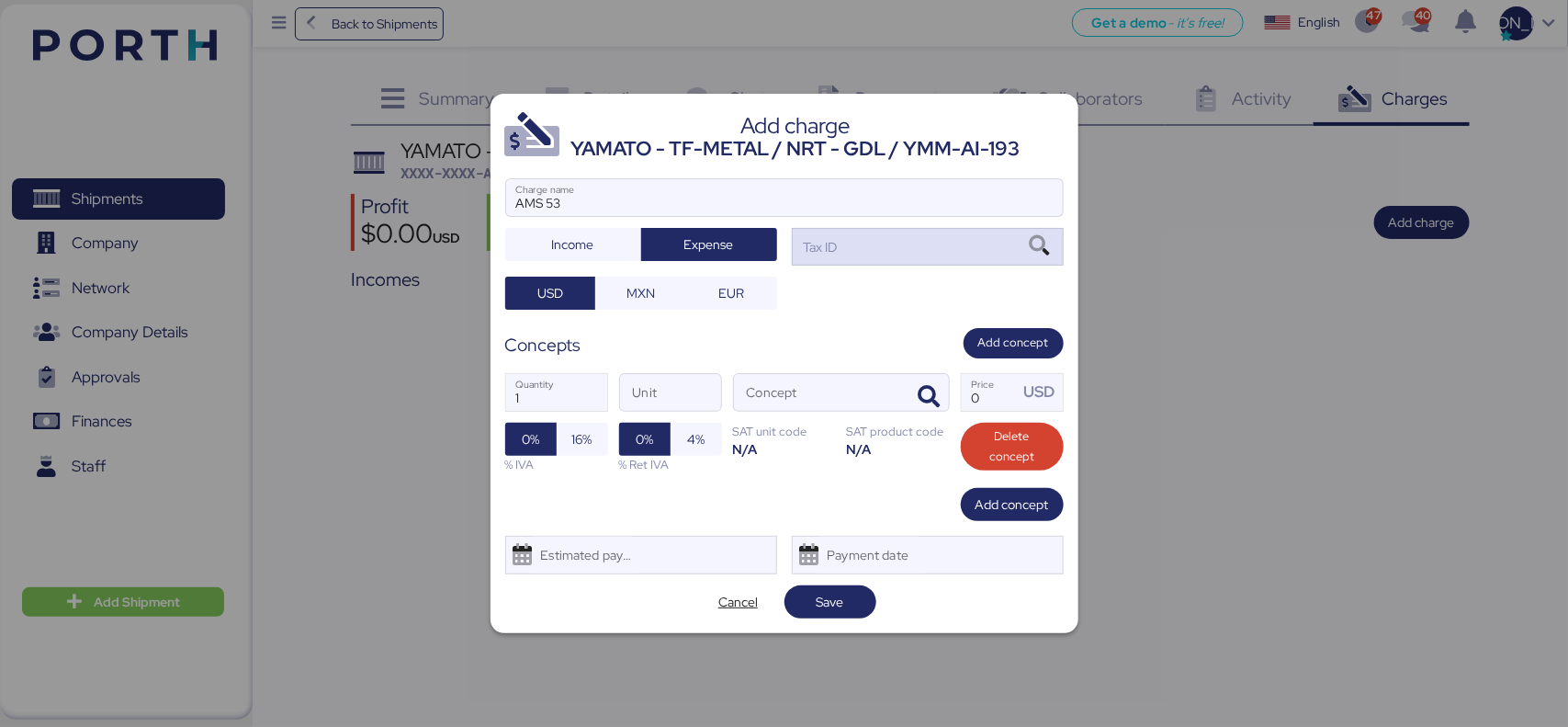
click at [862, 249] on div "Tax ID" at bounding box center [927, 247] width 272 height 37
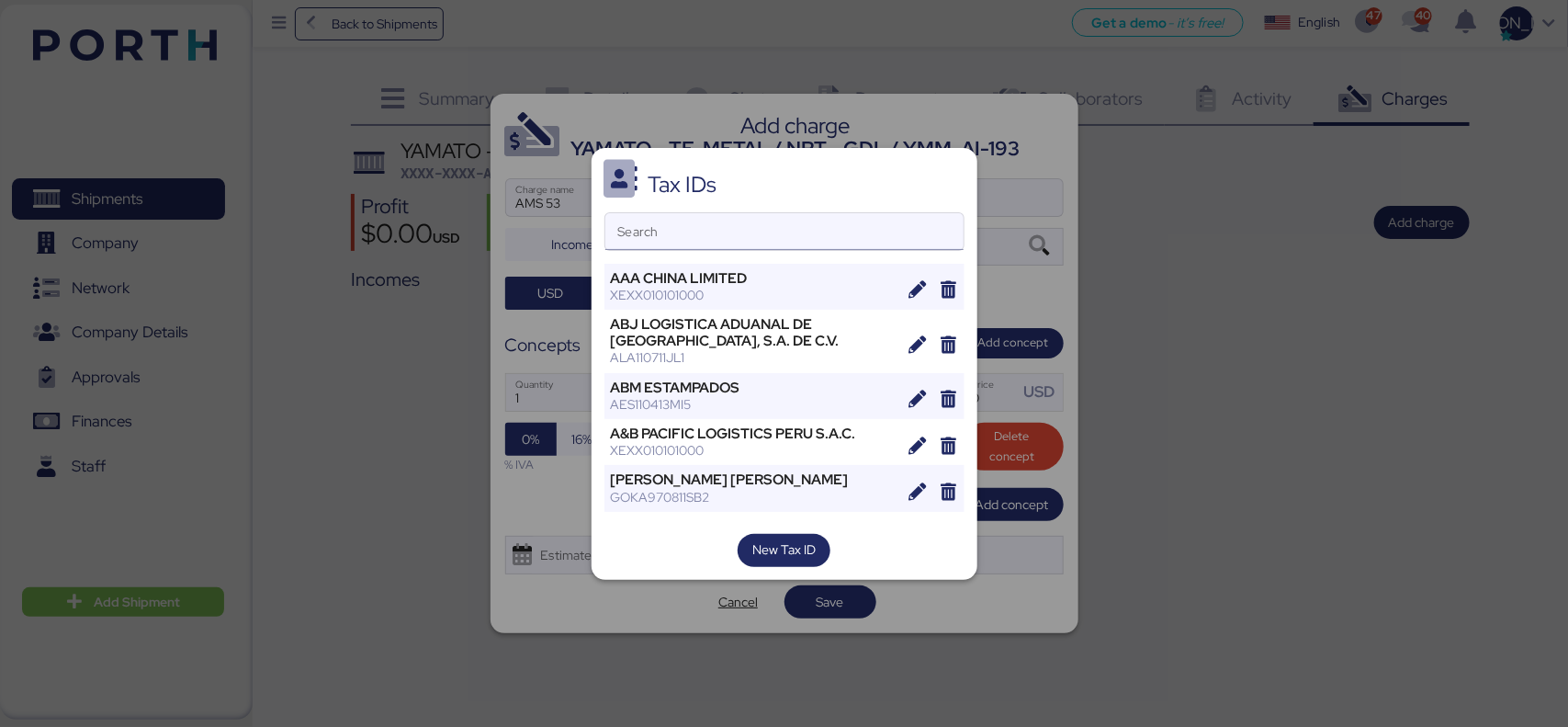
click at [705, 240] on input "Search" at bounding box center [784, 232] width 359 height 37
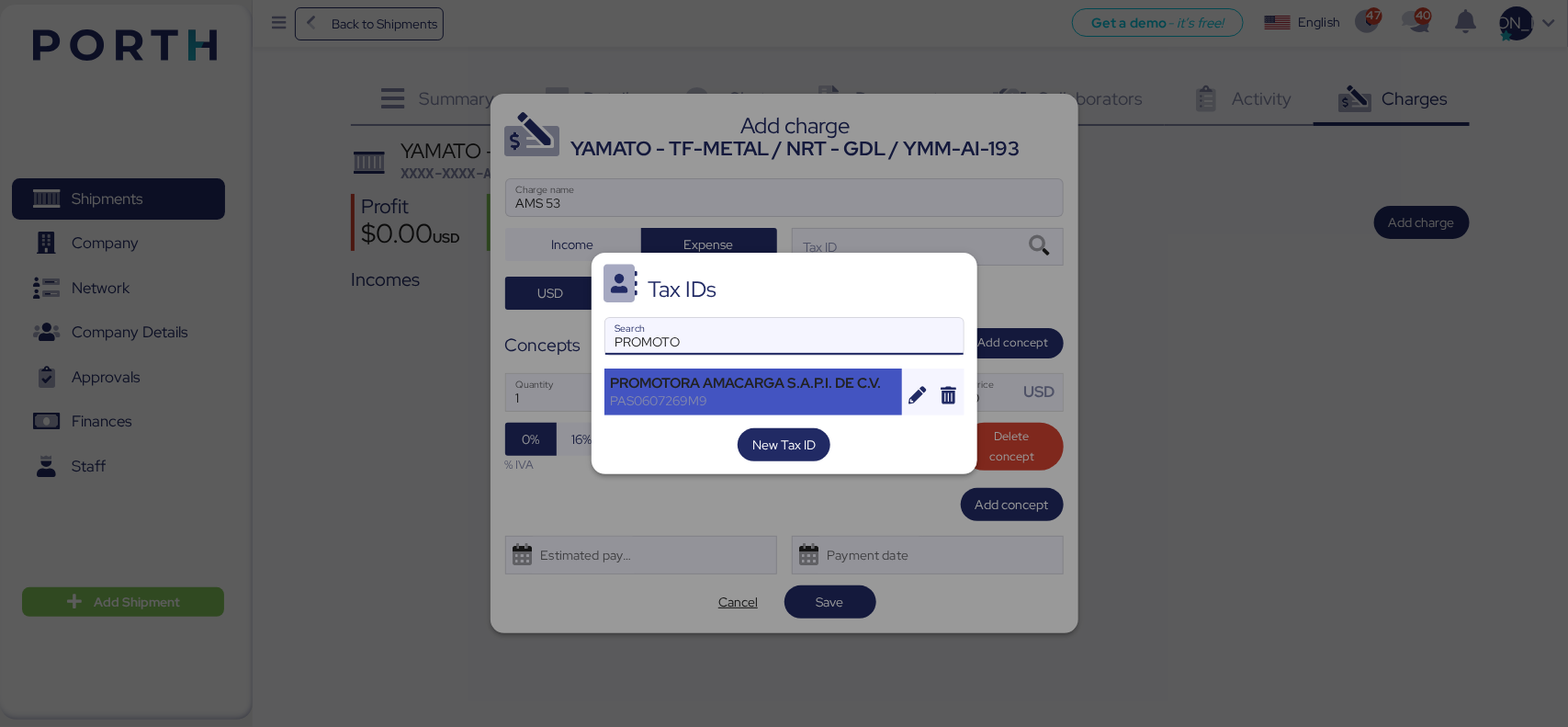
type input "PROMOTO"
click at [690, 393] on div "PAS0607269M9" at bounding box center [753, 401] width 285 height 17
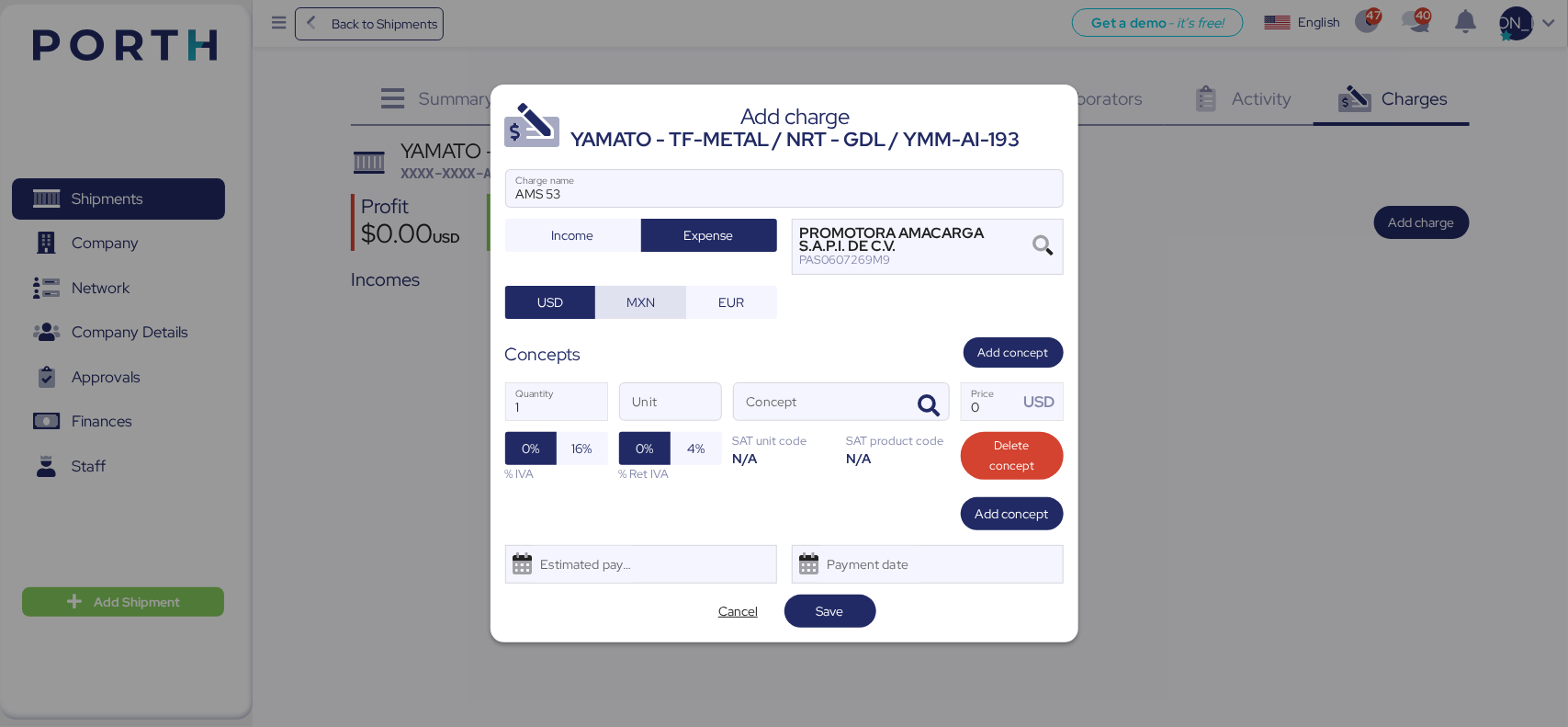
click at [639, 311] on span "MXN" at bounding box center [640, 302] width 29 height 22
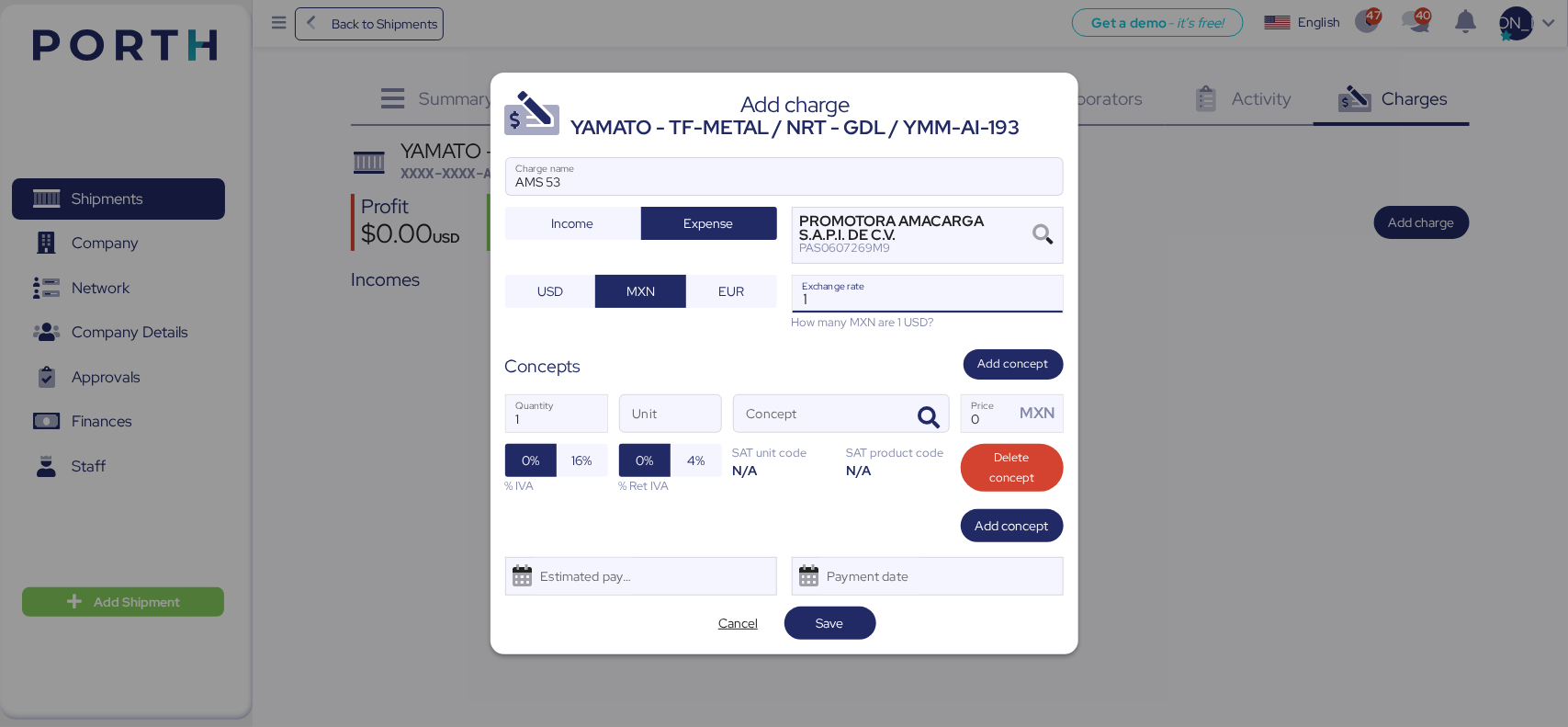
click at [856, 304] on input "1" at bounding box center [927, 294] width 270 height 37
click at [850, 300] on input "18.656787" at bounding box center [927, 294] width 270 height 37
type input "18.6587"
click at [841, 364] on div "Concepts Add concept" at bounding box center [784, 364] width 559 height 31
click at [549, 423] on input "1" at bounding box center [556, 414] width 101 height 37
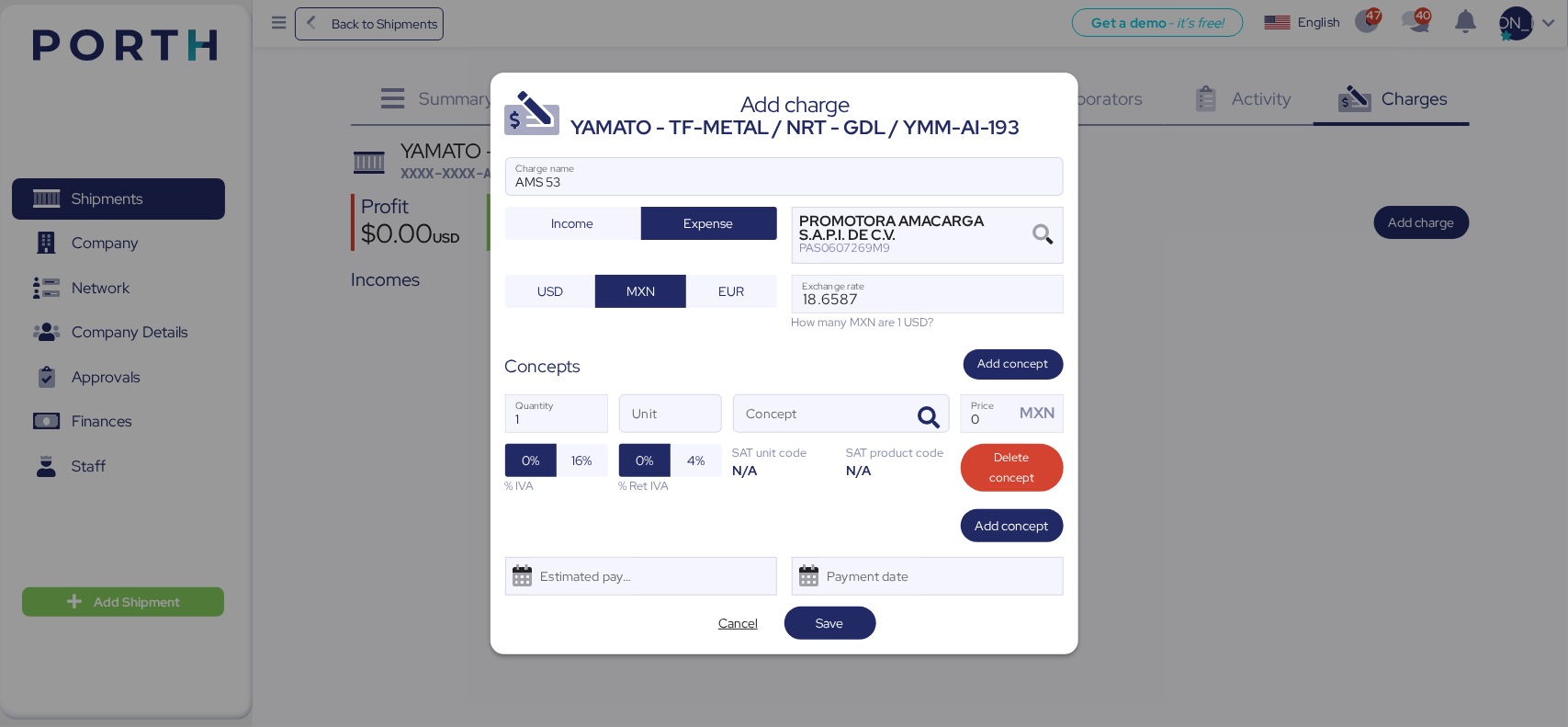
click at [694, 356] on div "Concepts Add concept" at bounding box center [784, 364] width 559 height 31
click at [818, 415] on input "Concept" at bounding box center [819, 414] width 171 height 37
click at [928, 415] on icon "button" at bounding box center [929, 418] width 22 height 22
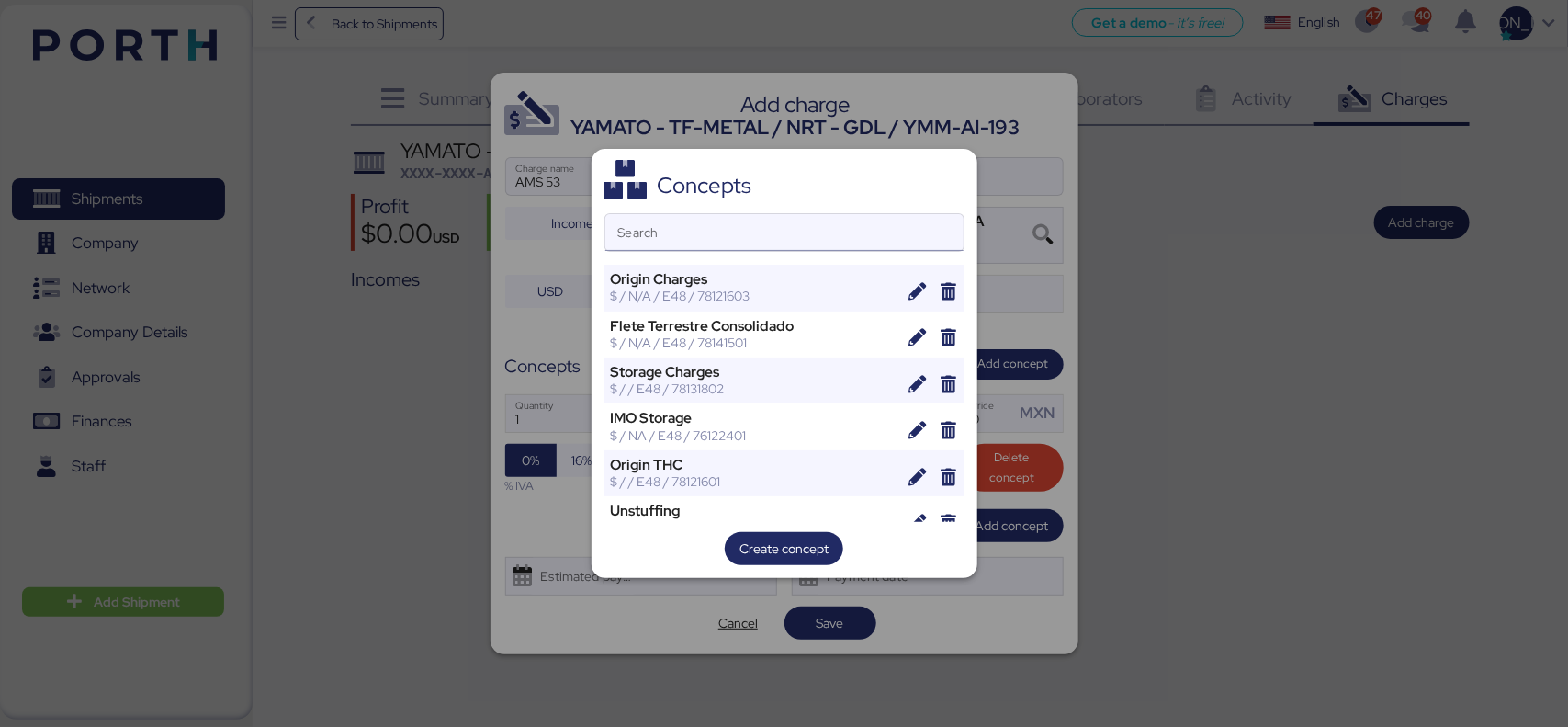
click at [700, 249] on input "Search" at bounding box center [784, 233] width 359 height 37
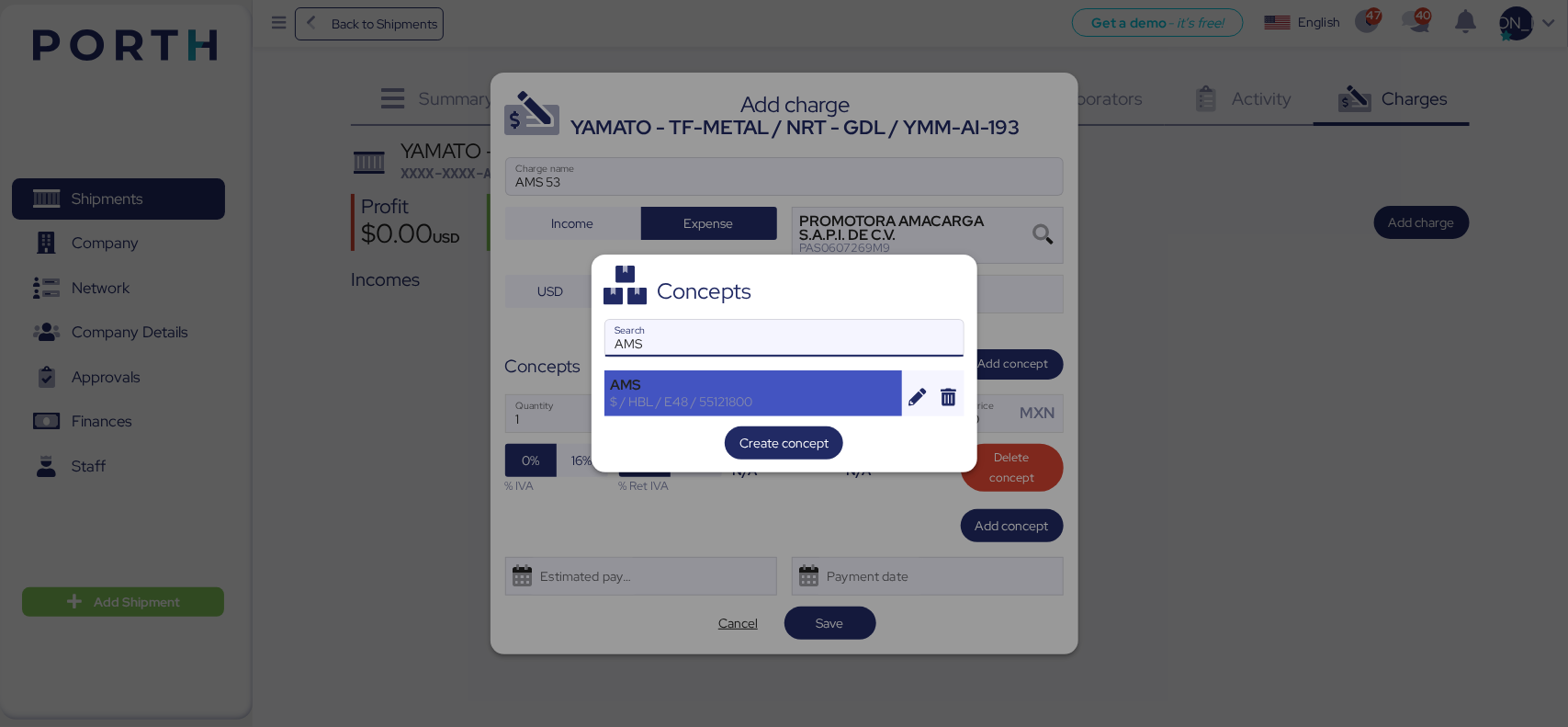
type input "AMS"
click at [722, 391] on div "AMS" at bounding box center [753, 385] width 285 height 17
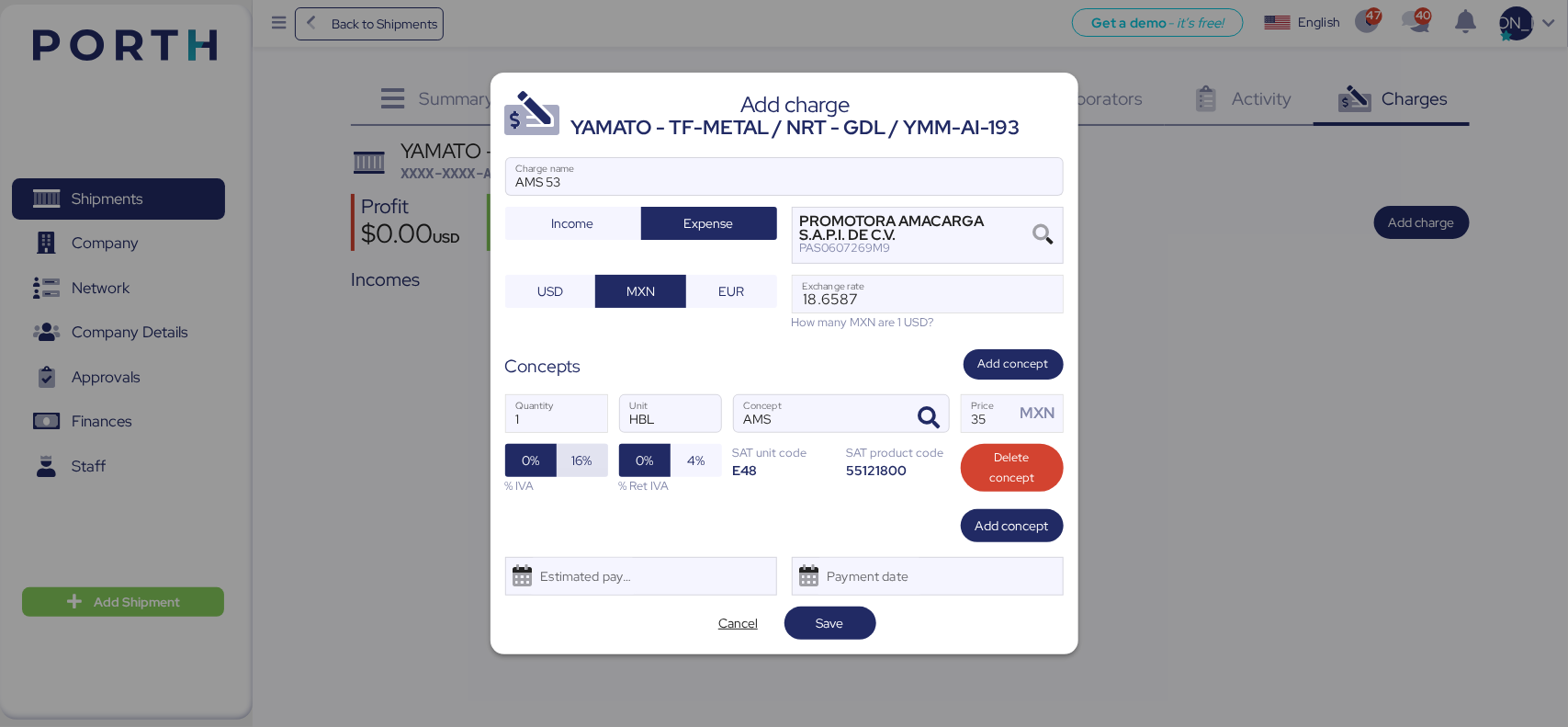
click at [562, 460] on span "16%" at bounding box center [582, 461] width 51 height 33
click at [829, 625] on span "Save" at bounding box center [830, 623] width 28 height 22
